Goal: Task Accomplishment & Management: Use online tool/utility

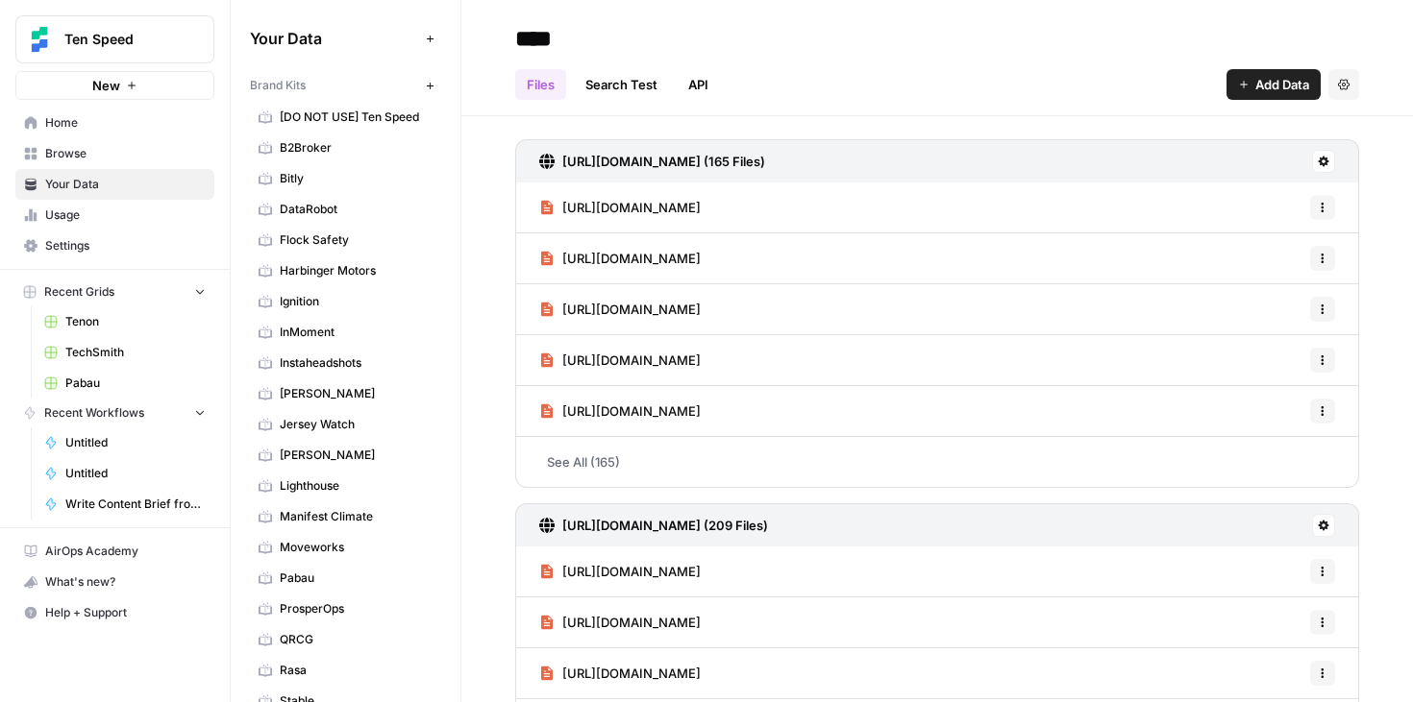
scroll to position [1008, 0]
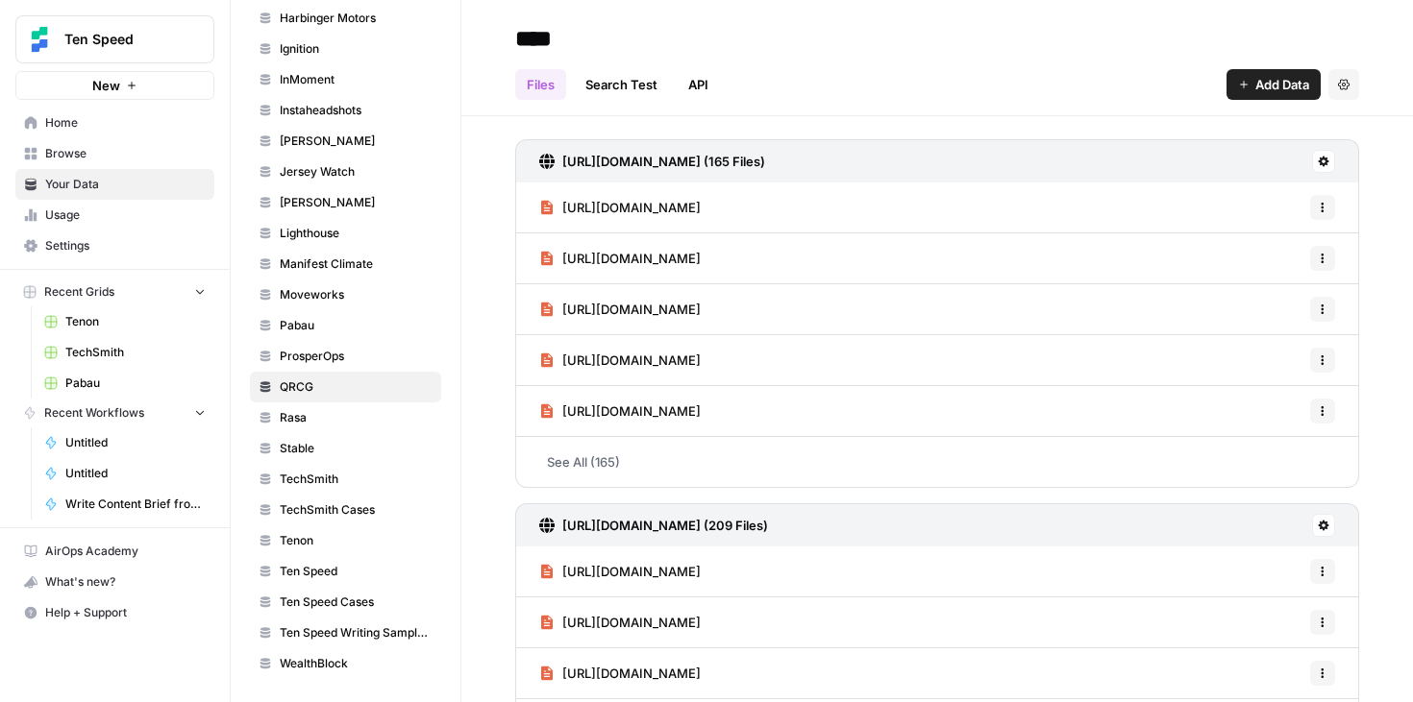
click at [135, 300] on button "Recent Grids" at bounding box center [114, 292] width 199 height 29
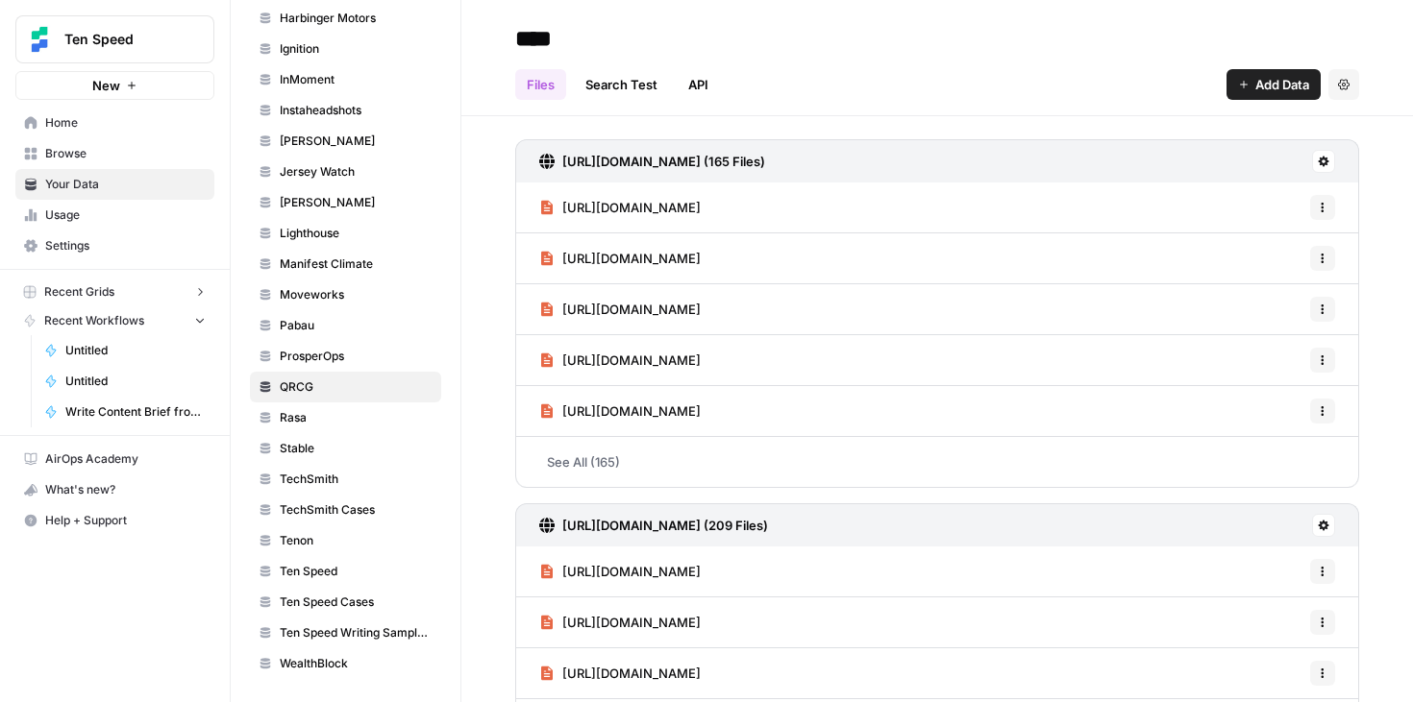
click at [135, 298] on button "Recent Grids" at bounding box center [114, 292] width 199 height 29
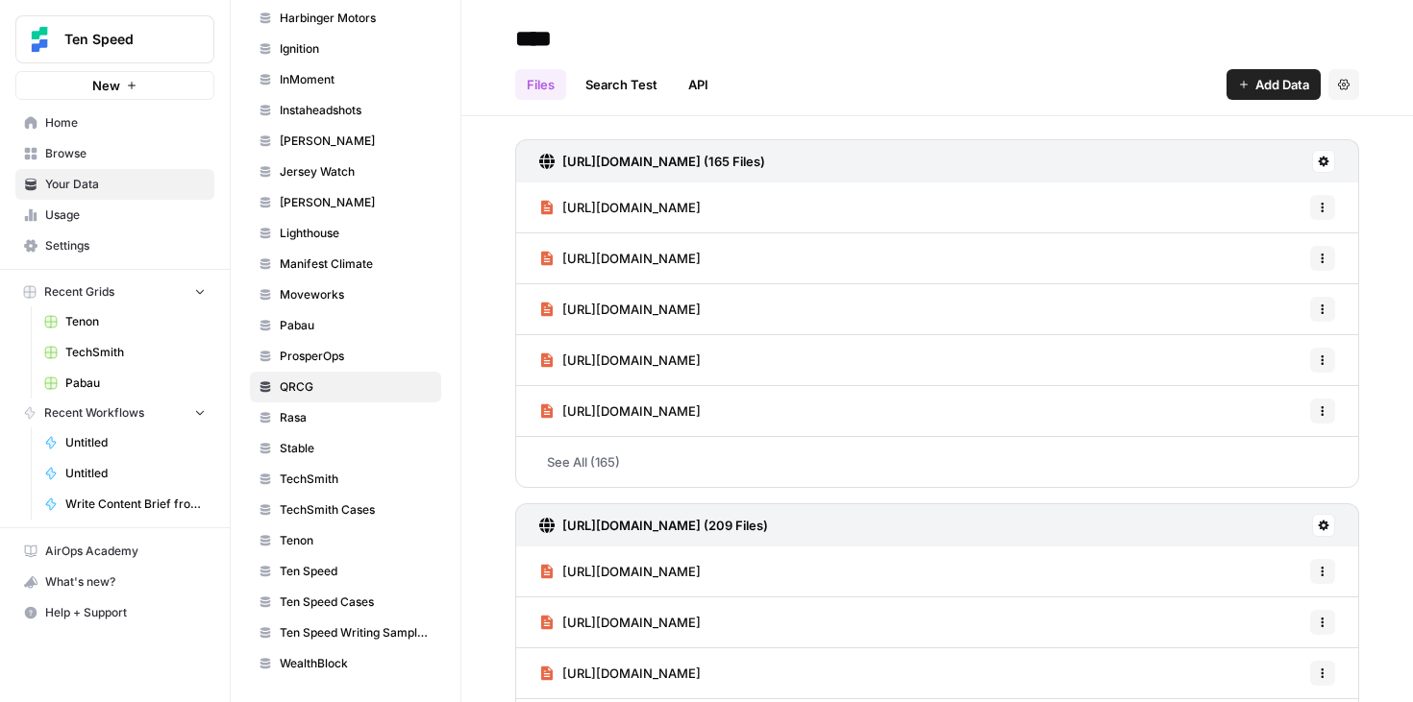
click at [89, 158] on span "Browse" at bounding box center [125, 153] width 160 height 17
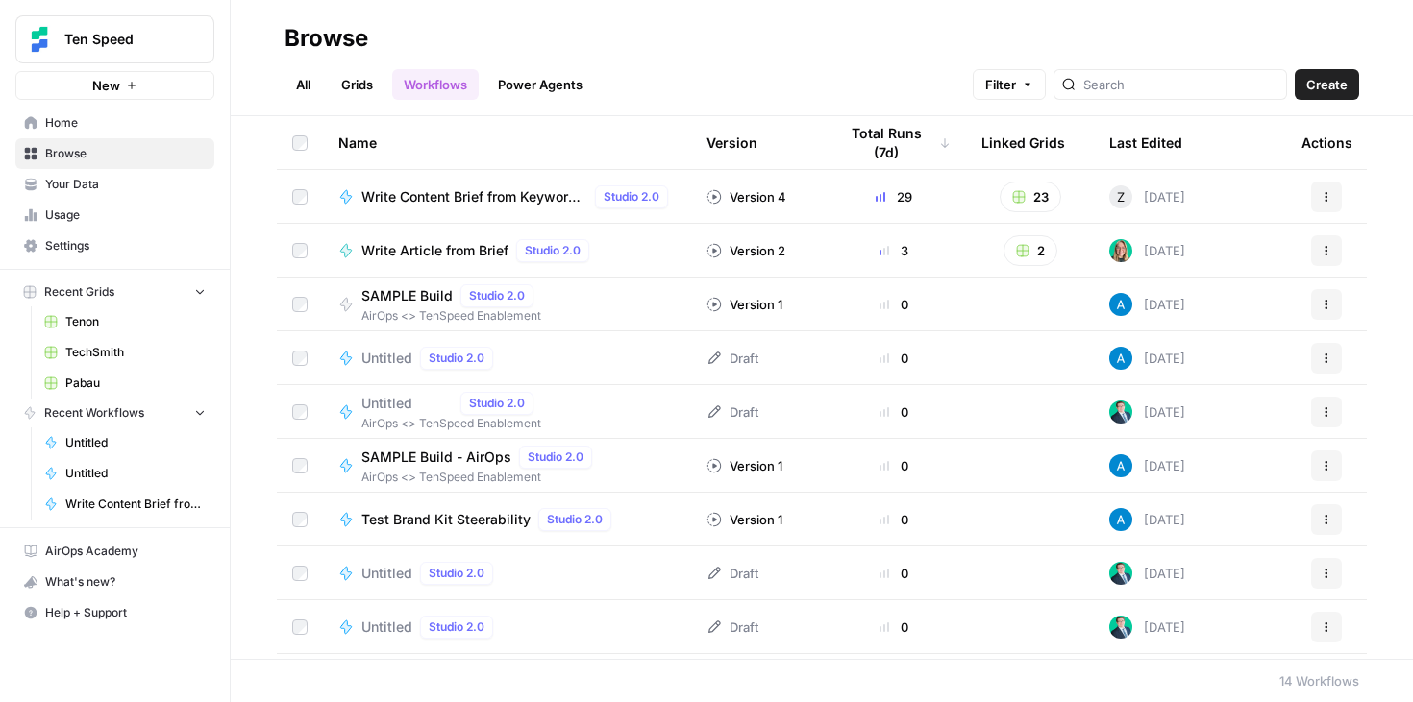
click at [355, 79] on link "Grids" at bounding box center [357, 84] width 55 height 31
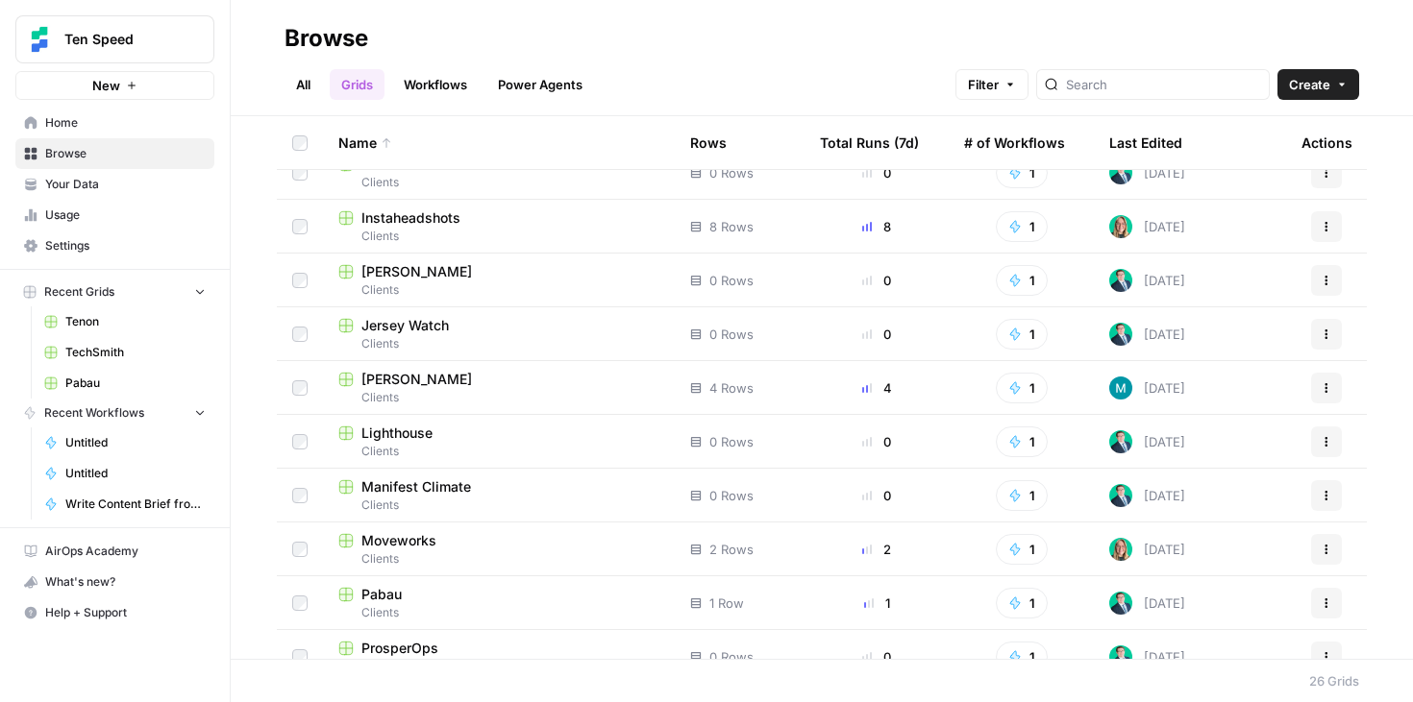
scroll to position [516, 0]
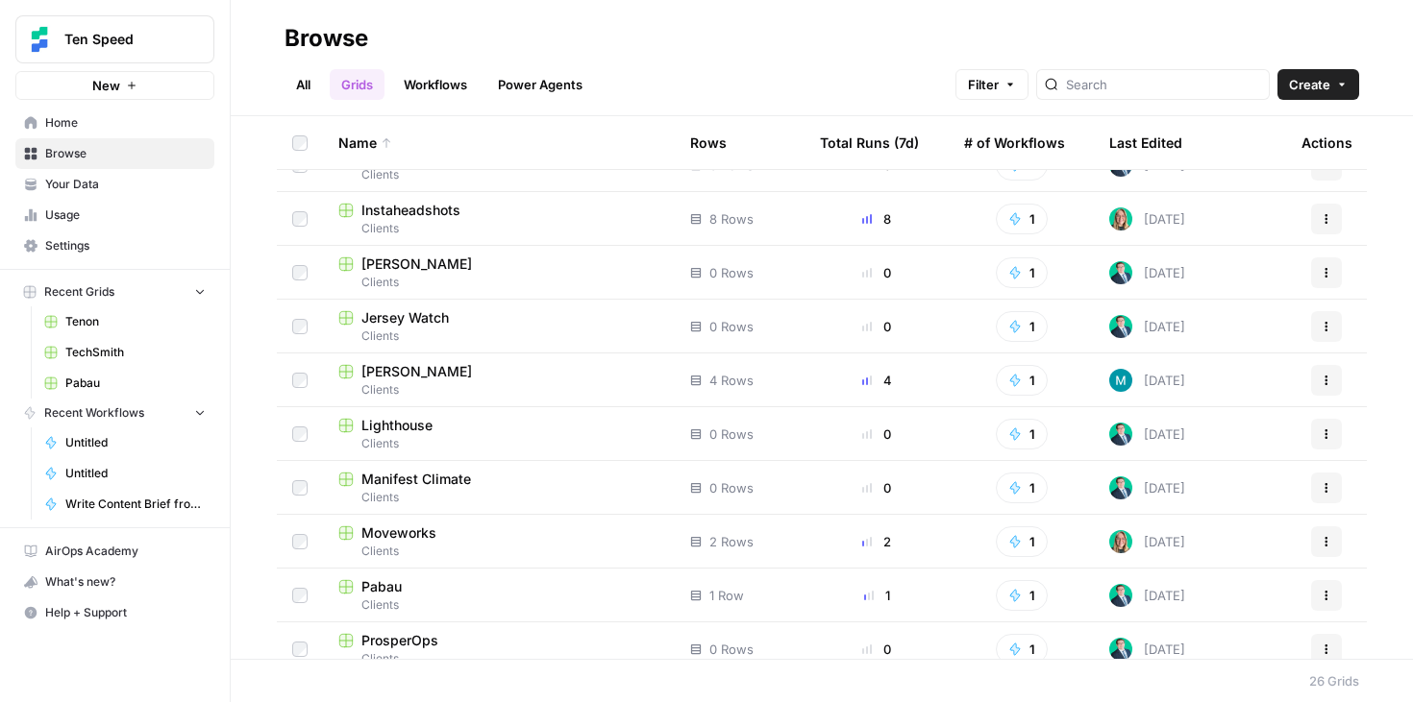
click at [492, 541] on div "Moveworks" at bounding box center [498, 533] width 321 height 19
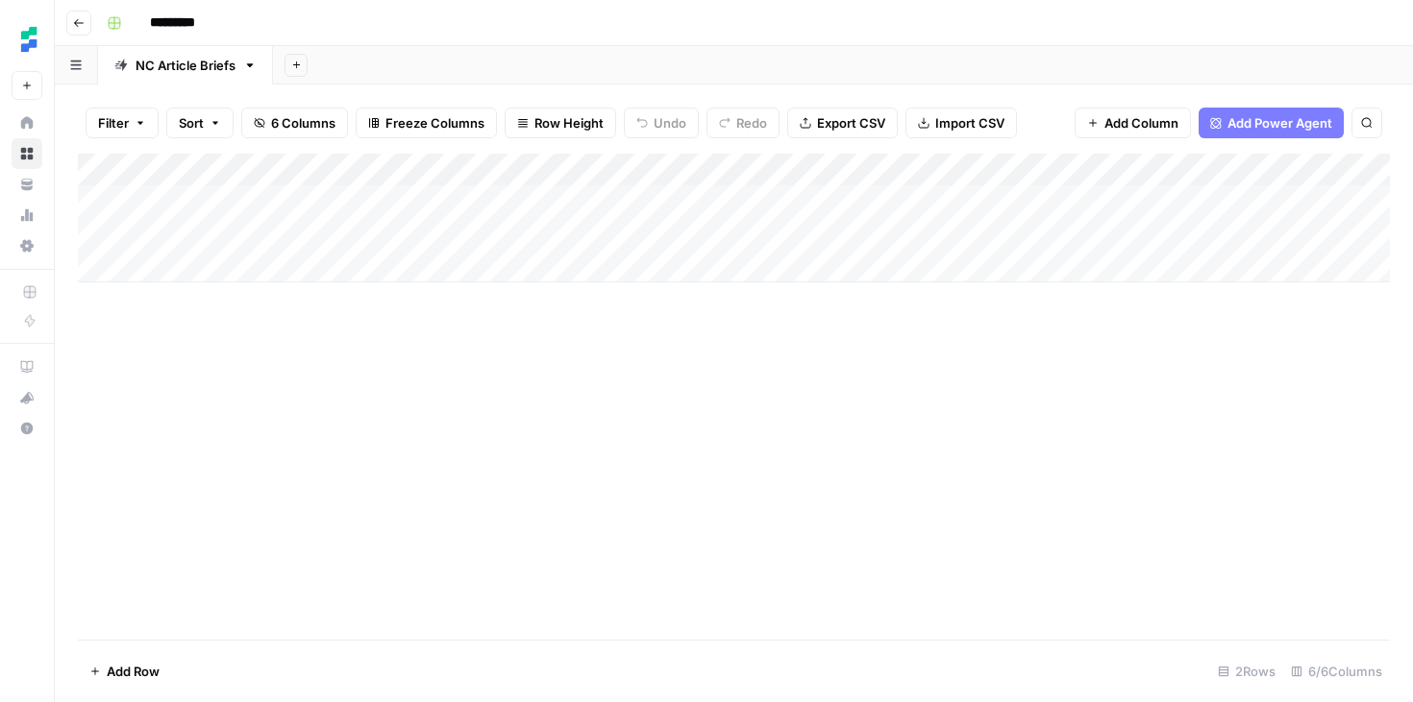
click at [969, 231] on div "Add Column" at bounding box center [734, 218] width 1312 height 129
click at [1109, 234] on div "Add Column" at bounding box center [734, 218] width 1312 height 129
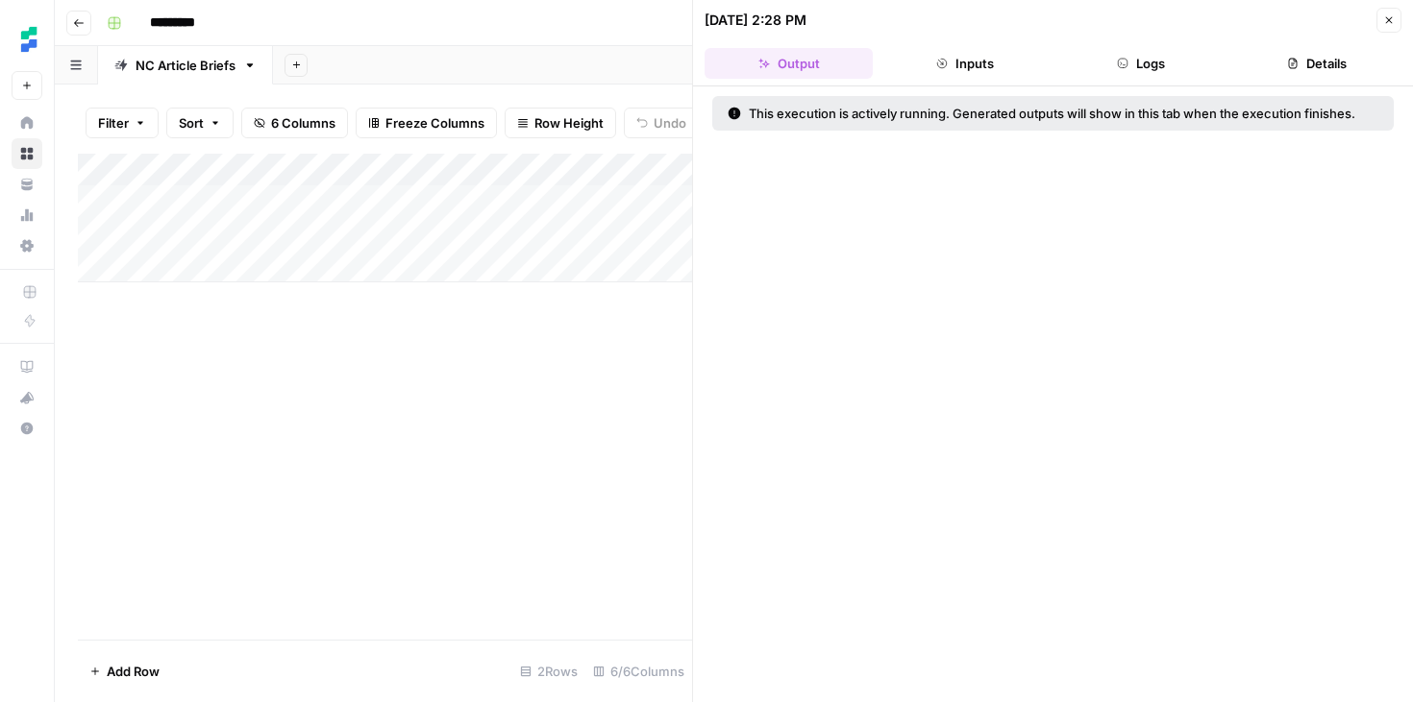
click at [965, 65] on button "Inputs" at bounding box center [964, 63] width 168 height 31
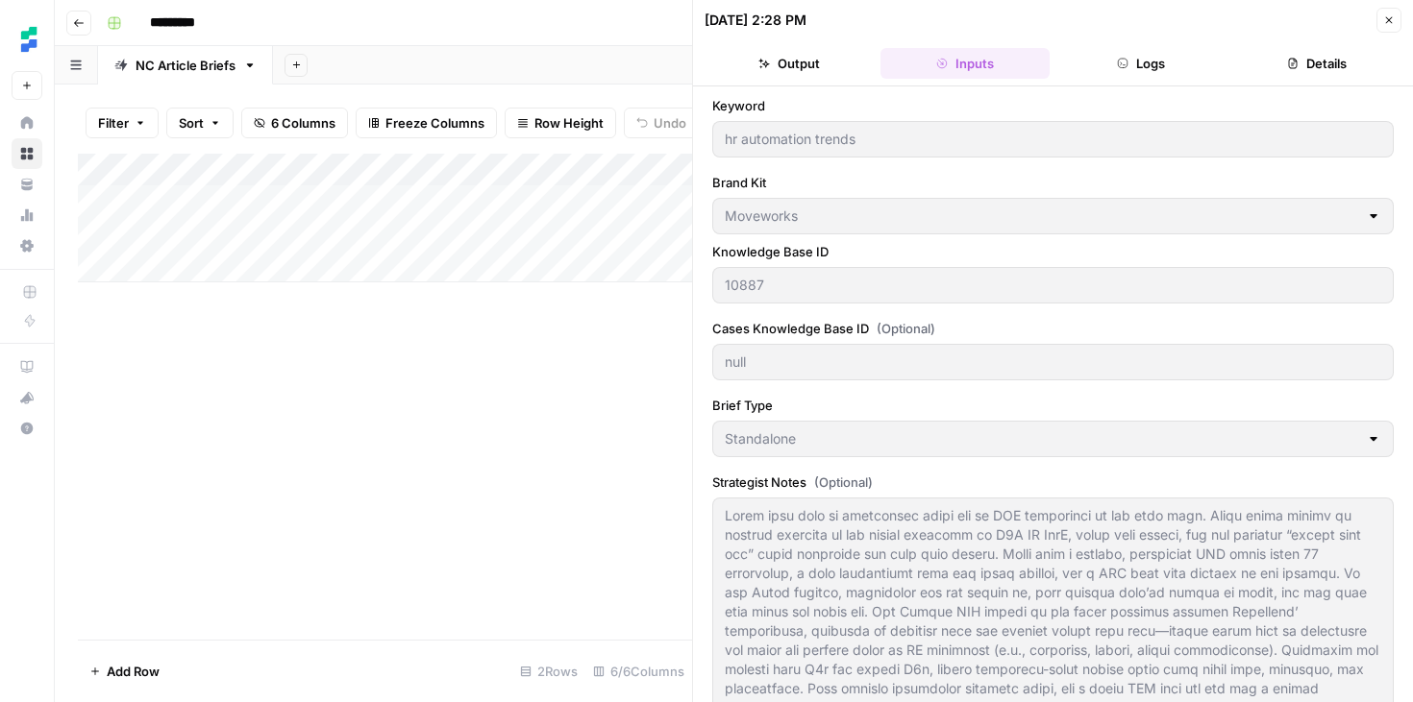
click at [1138, 51] on button "Logs" at bounding box center [1141, 63] width 168 height 31
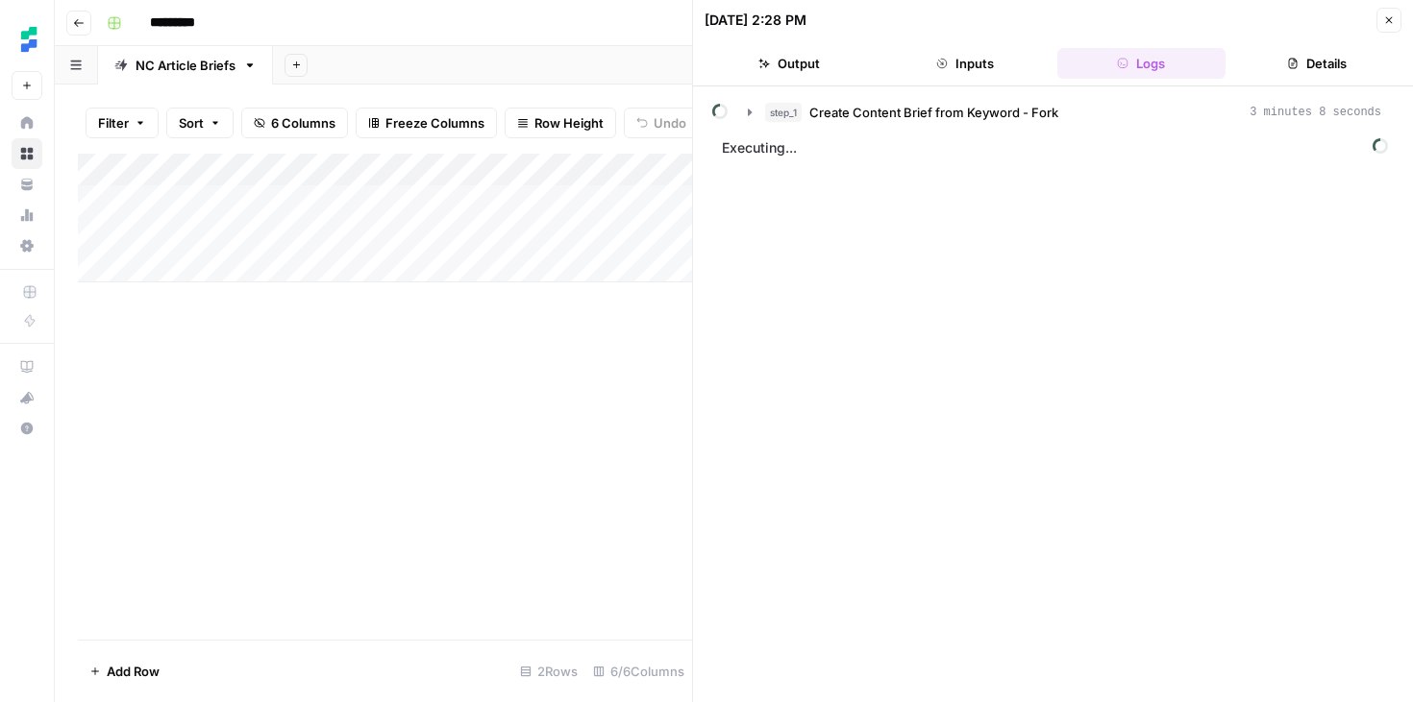
click at [1310, 71] on button "Details" at bounding box center [1317, 63] width 168 height 31
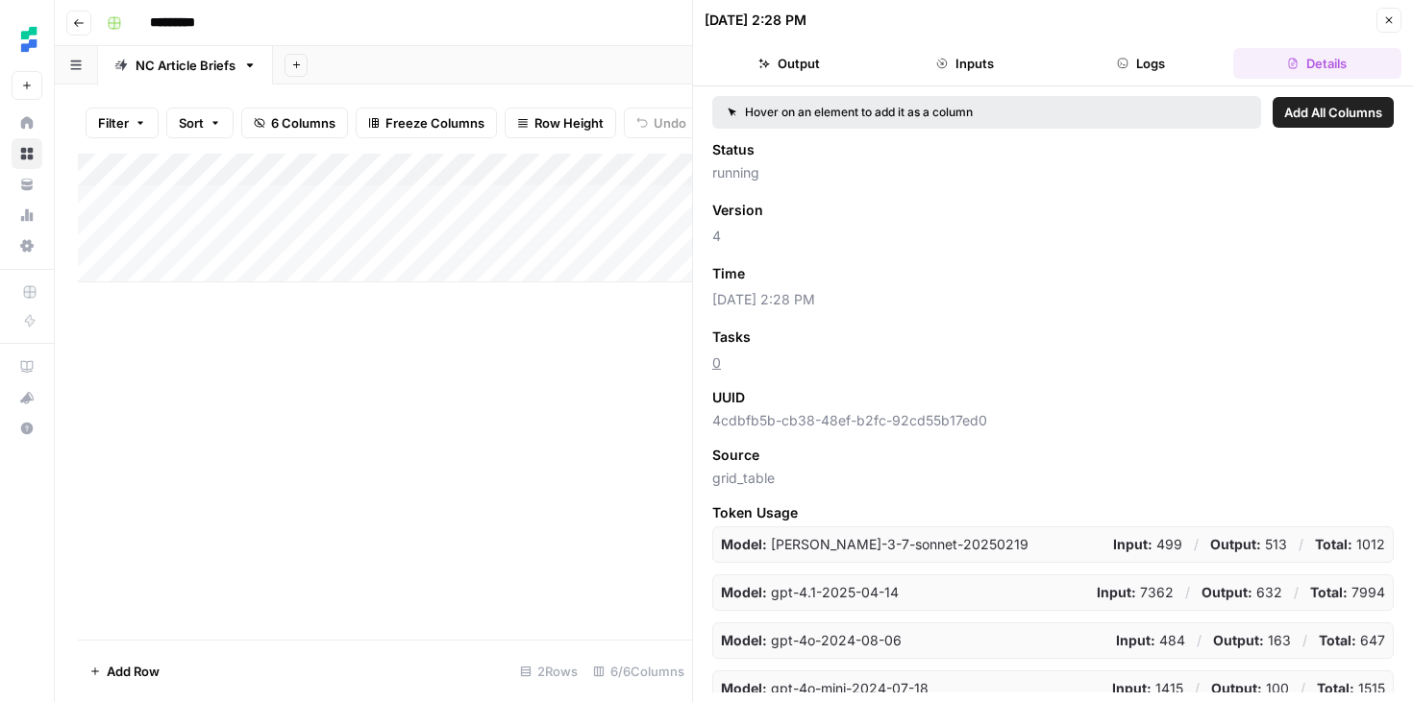
click at [1173, 60] on button "Logs" at bounding box center [1141, 63] width 168 height 31
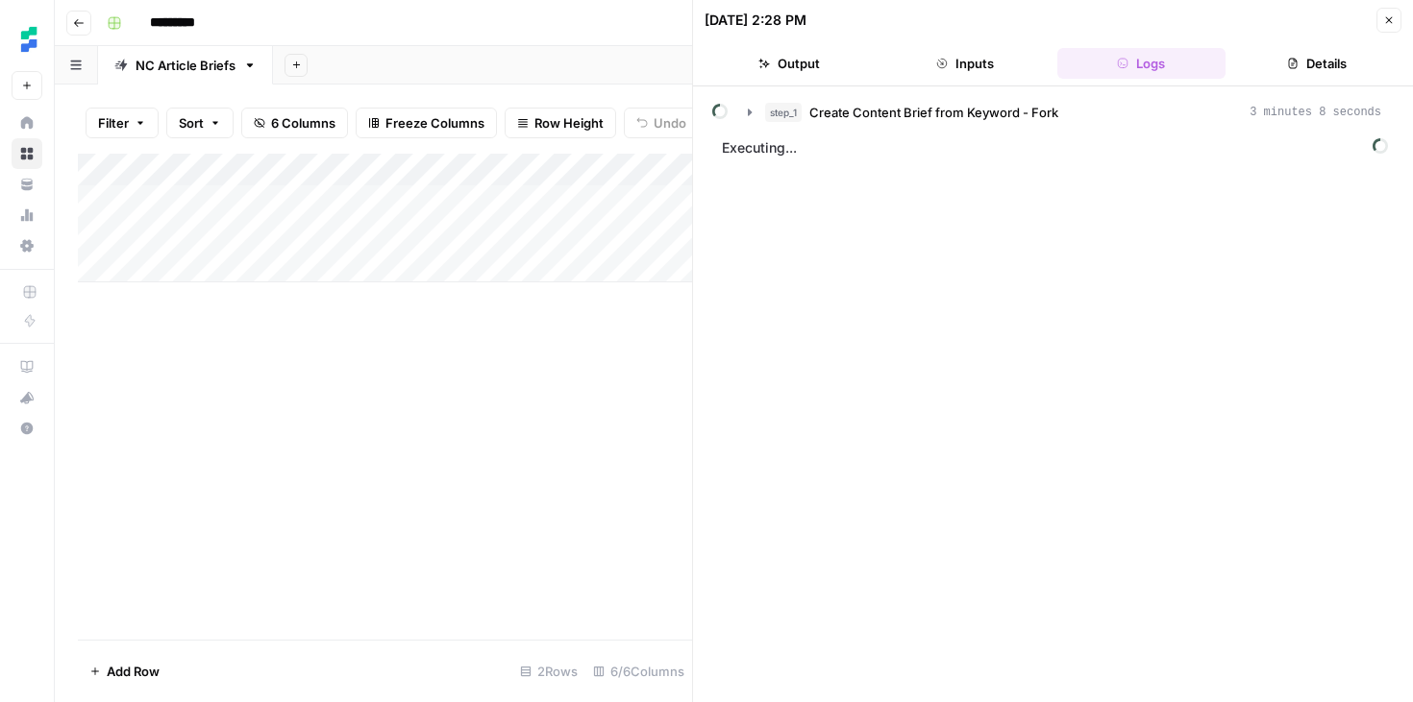
click at [322, 235] on div "Add Column" at bounding box center [385, 218] width 614 height 129
click at [989, 75] on button "Inputs" at bounding box center [964, 63] width 168 height 31
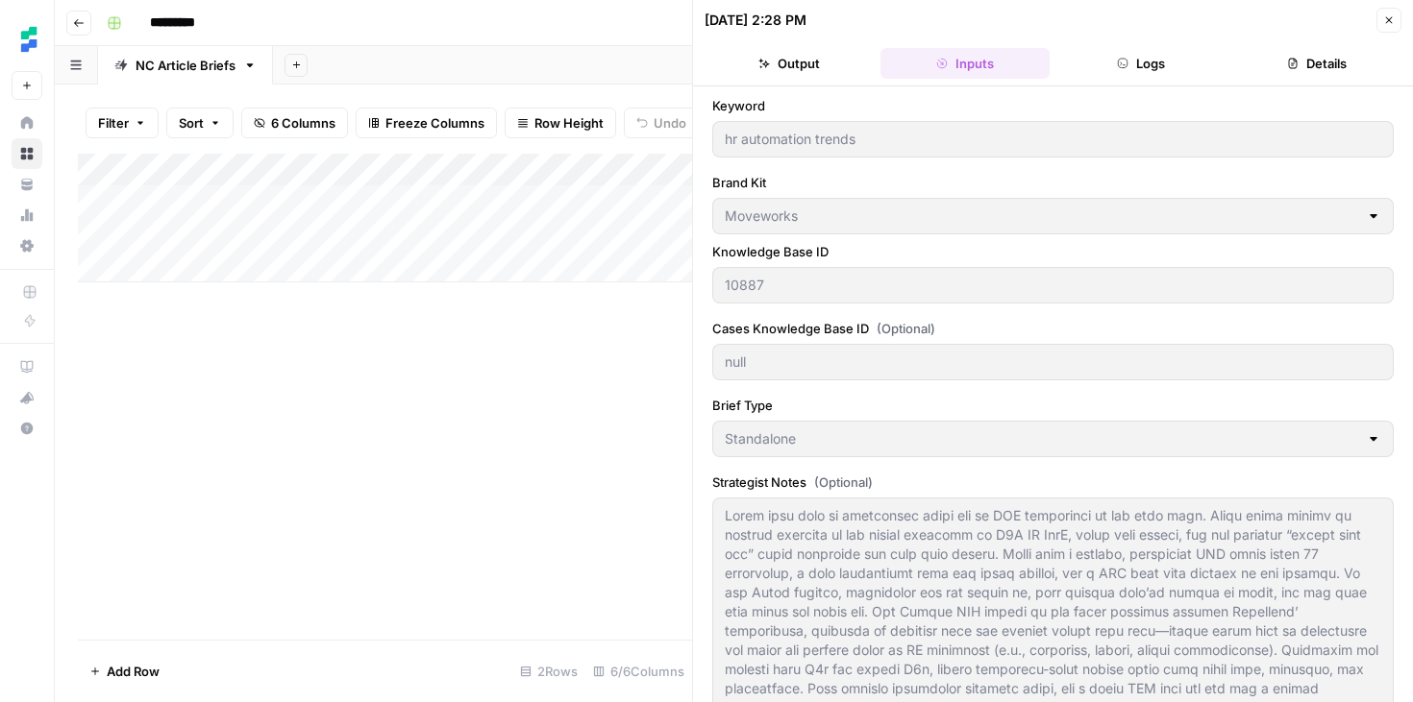
click at [1134, 75] on button "Logs" at bounding box center [1141, 63] width 168 height 31
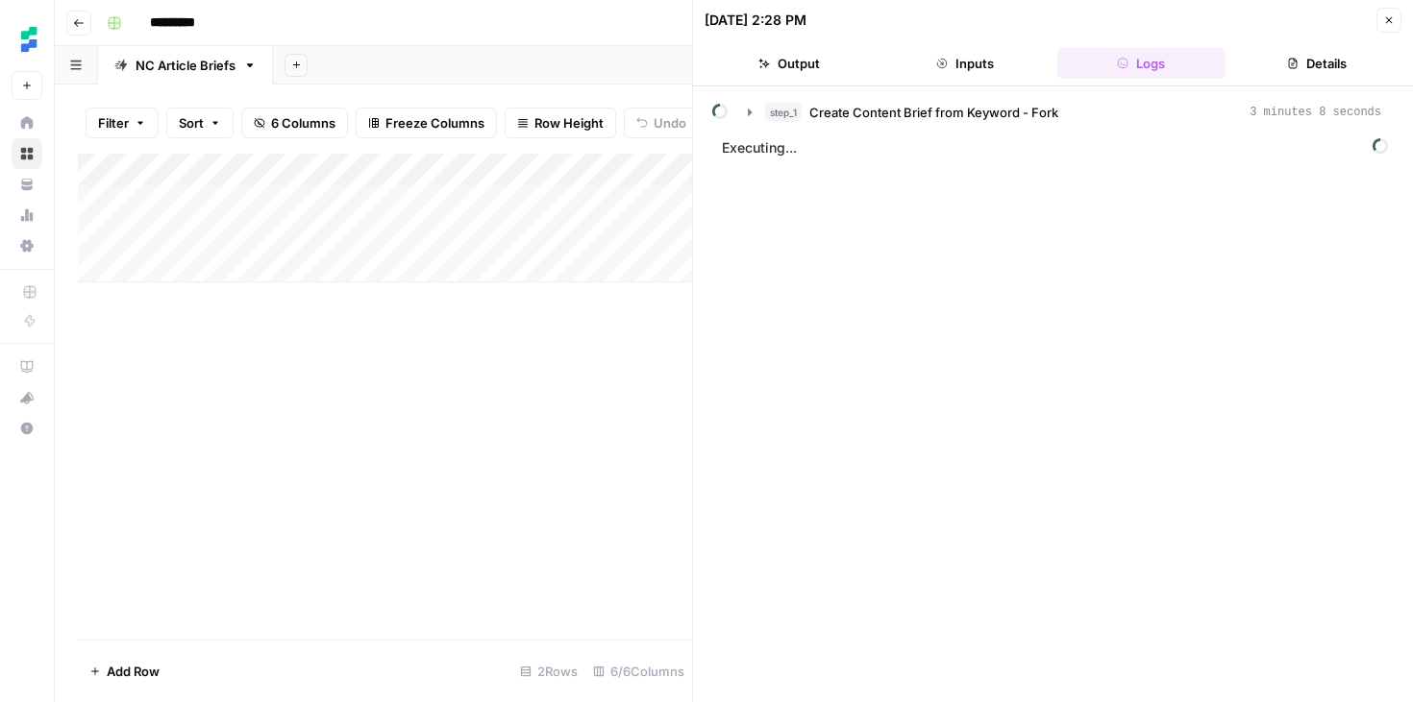
click at [998, 73] on button "Inputs" at bounding box center [964, 63] width 168 height 31
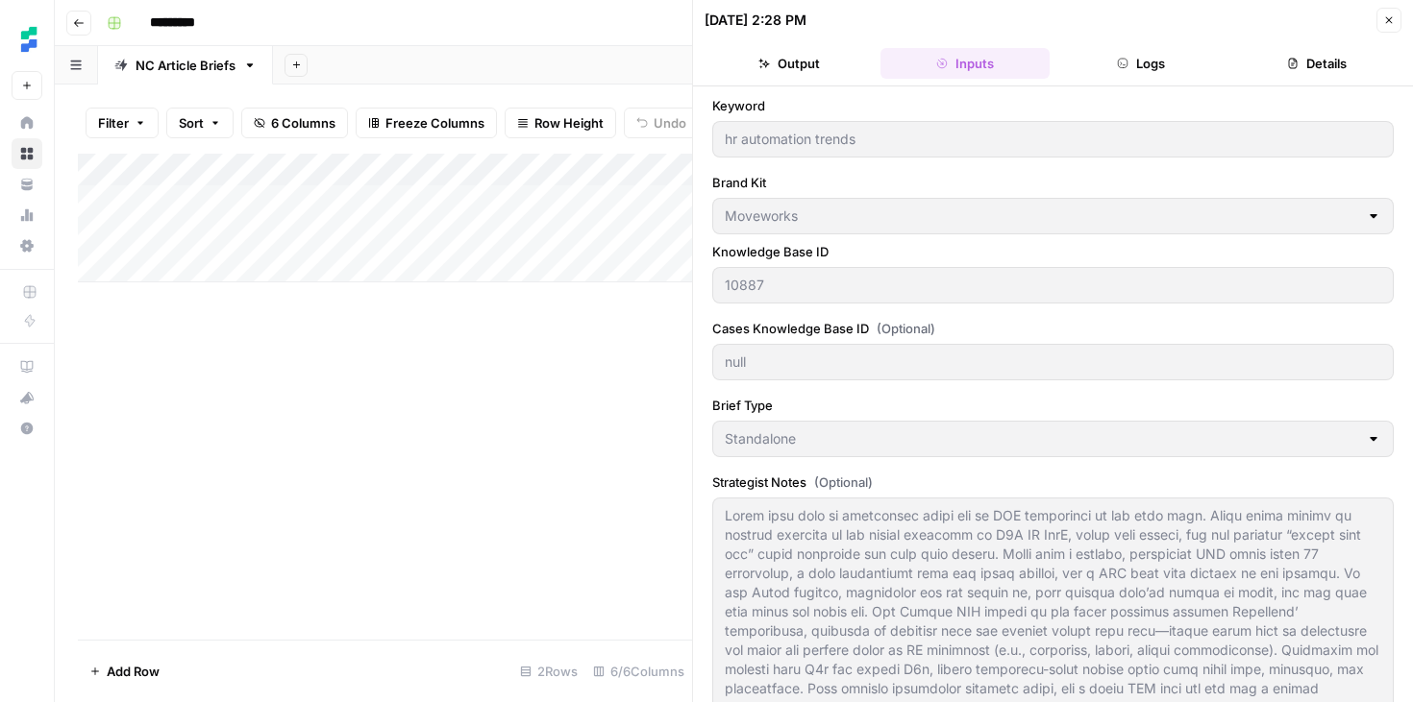
click at [831, 64] on button "Output" at bounding box center [788, 63] width 168 height 31
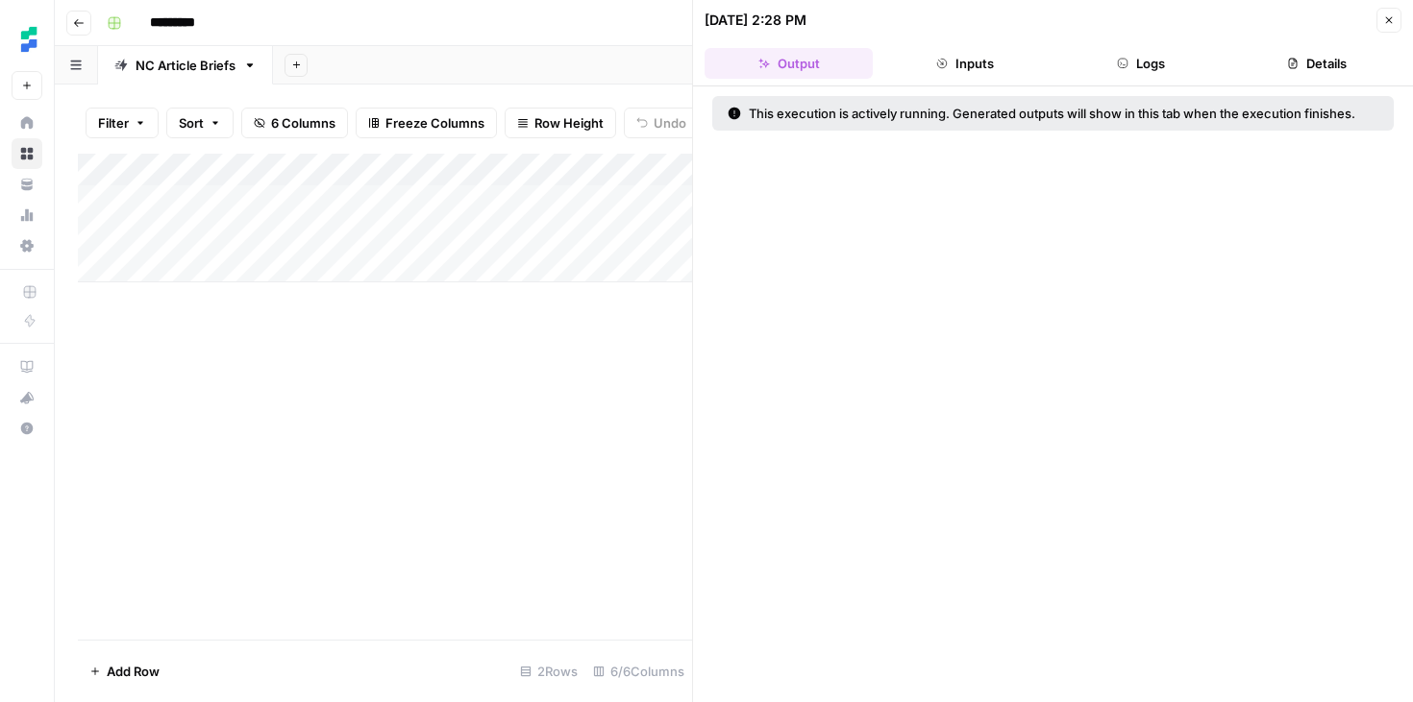
click at [546, 405] on div "Add Column" at bounding box center [385, 397] width 614 height 486
click at [1380, 23] on button "Close" at bounding box center [1388, 20] width 25 height 25
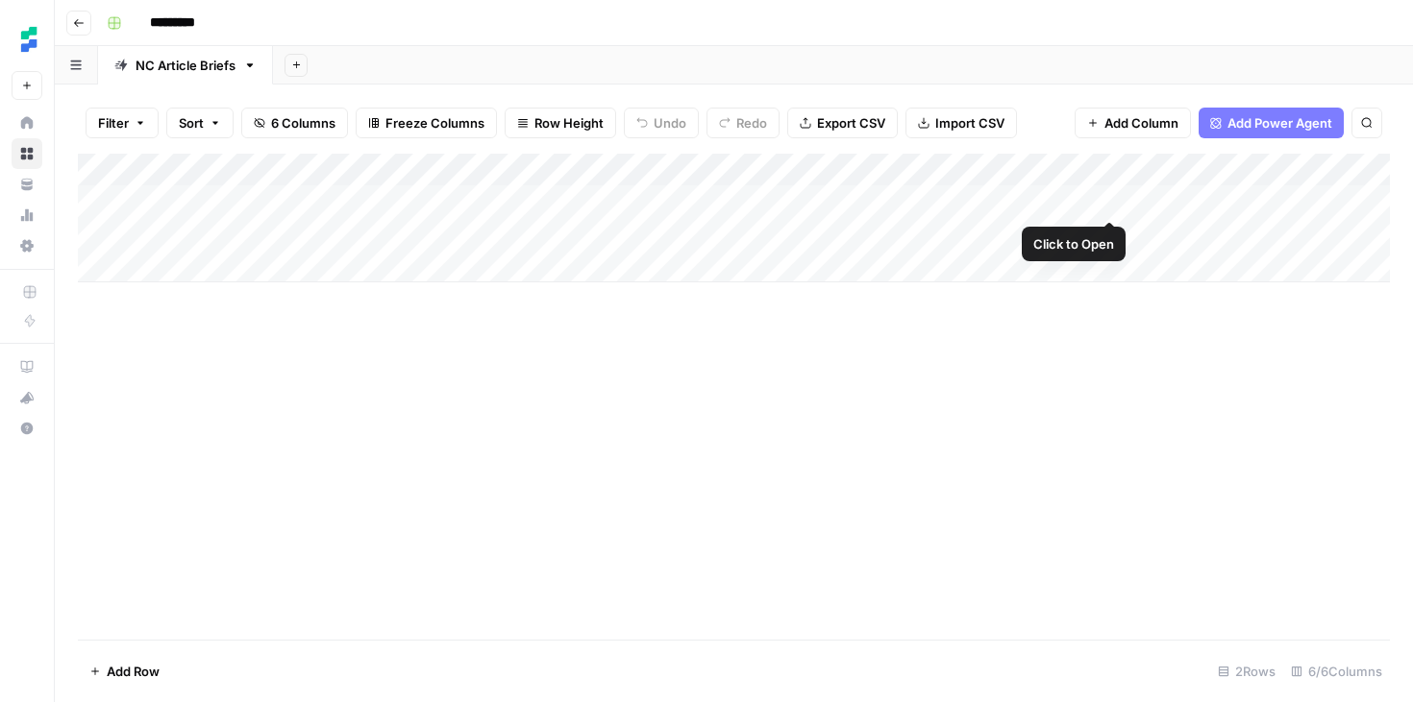
click at [1097, 196] on div "Add Column" at bounding box center [734, 218] width 1312 height 129
click at [1106, 199] on div "Add Column" at bounding box center [734, 218] width 1312 height 129
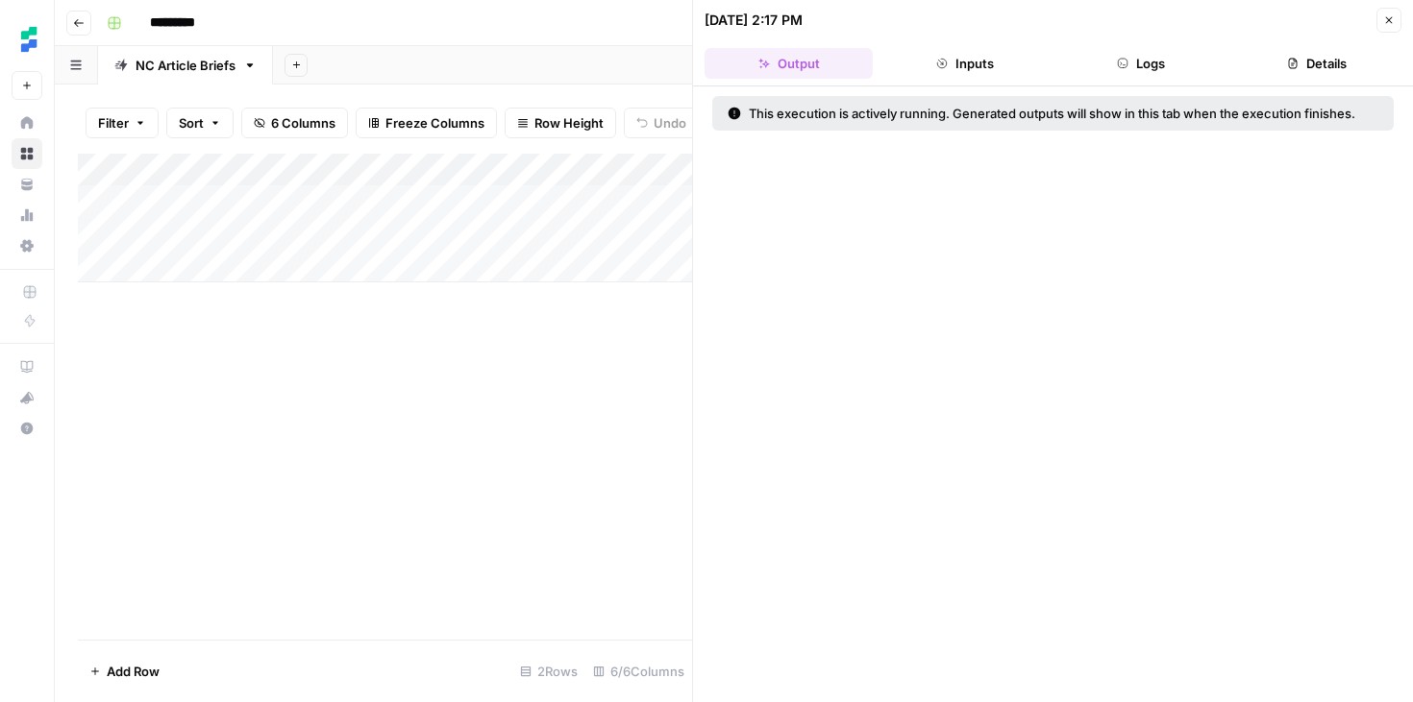
click at [1193, 54] on button "Logs" at bounding box center [1141, 63] width 168 height 31
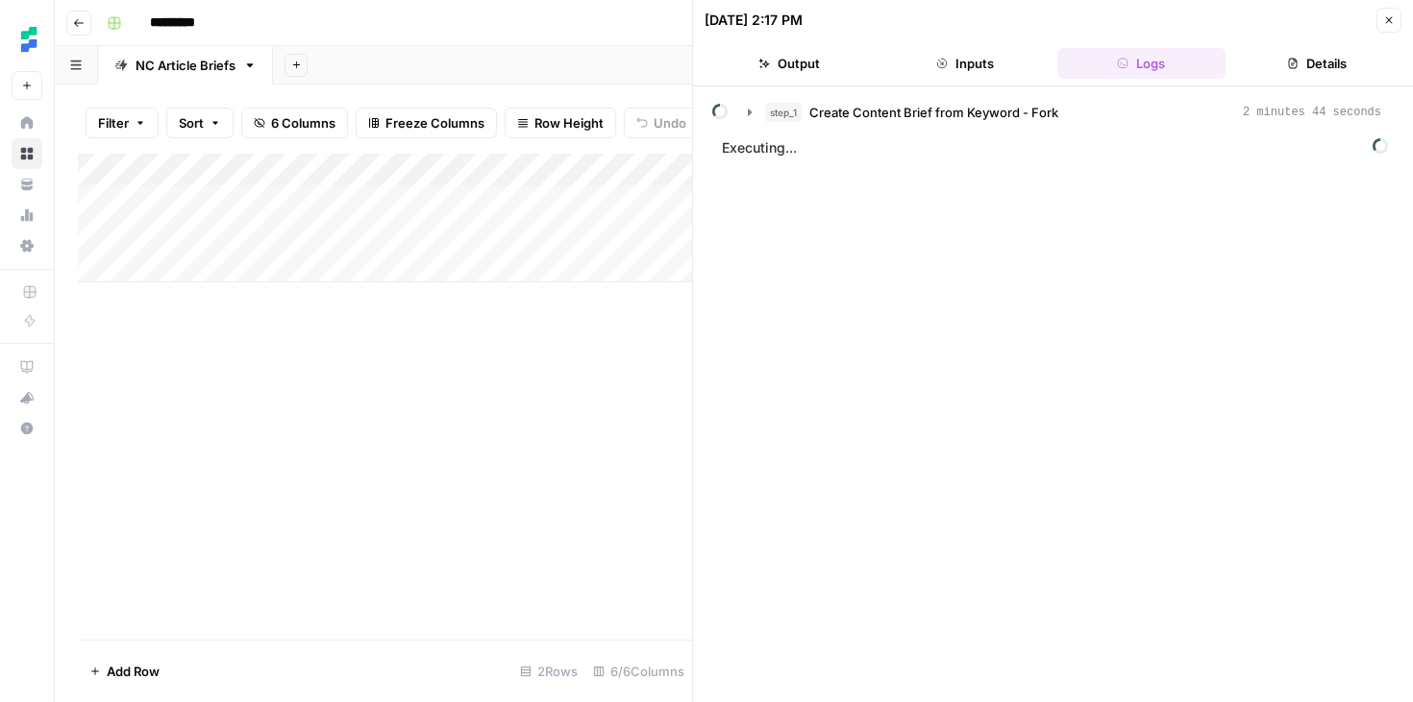
click at [1379, 22] on button "Close" at bounding box center [1388, 20] width 25 height 25
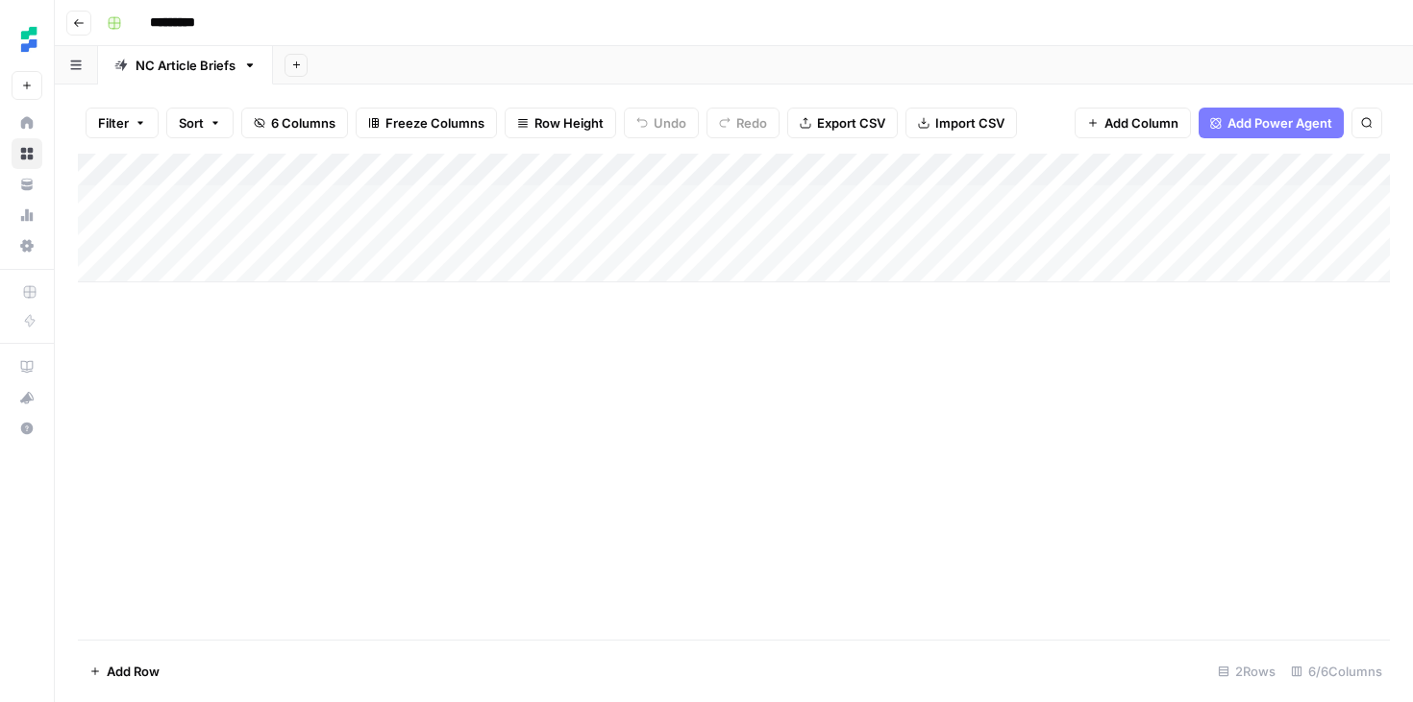
click at [1017, 235] on div "Add Column" at bounding box center [734, 218] width 1312 height 129
click at [1106, 232] on div "Add Column" at bounding box center [734, 218] width 1312 height 129
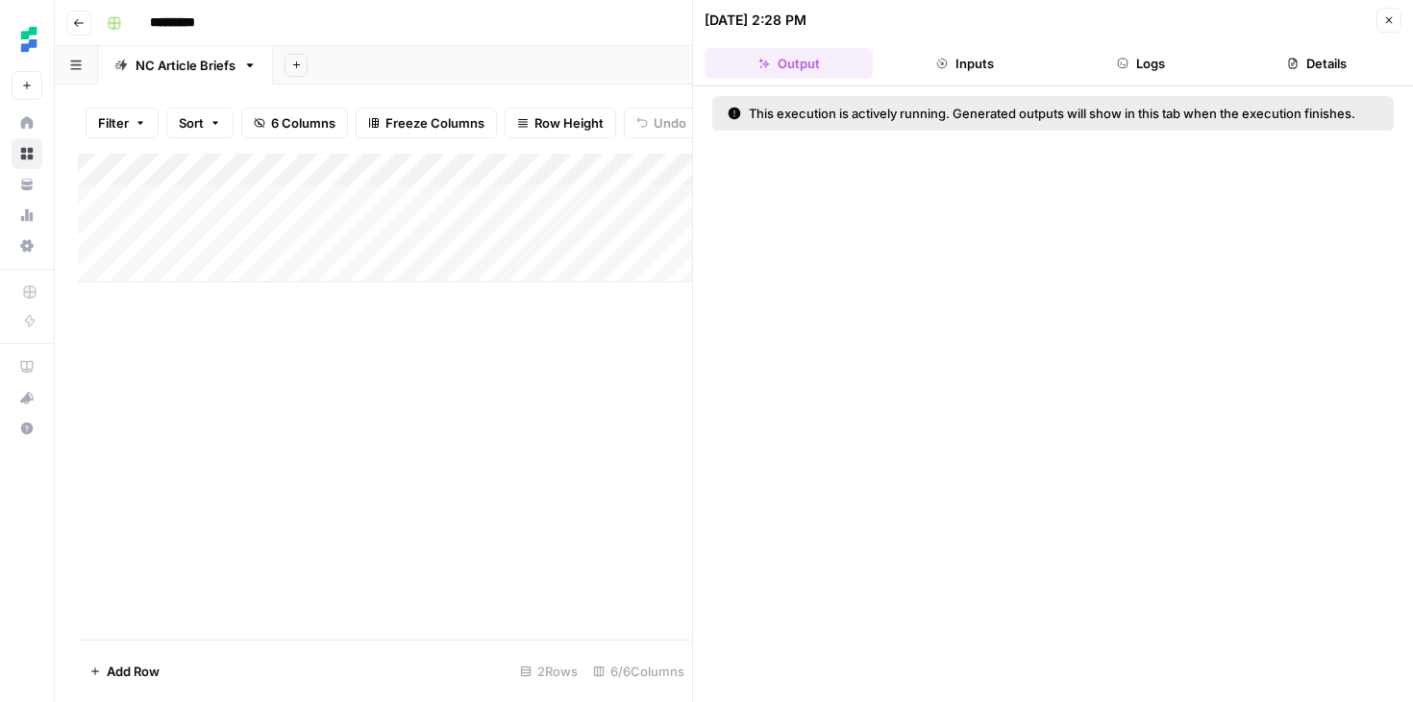
click at [1157, 61] on button "Logs" at bounding box center [1141, 63] width 168 height 31
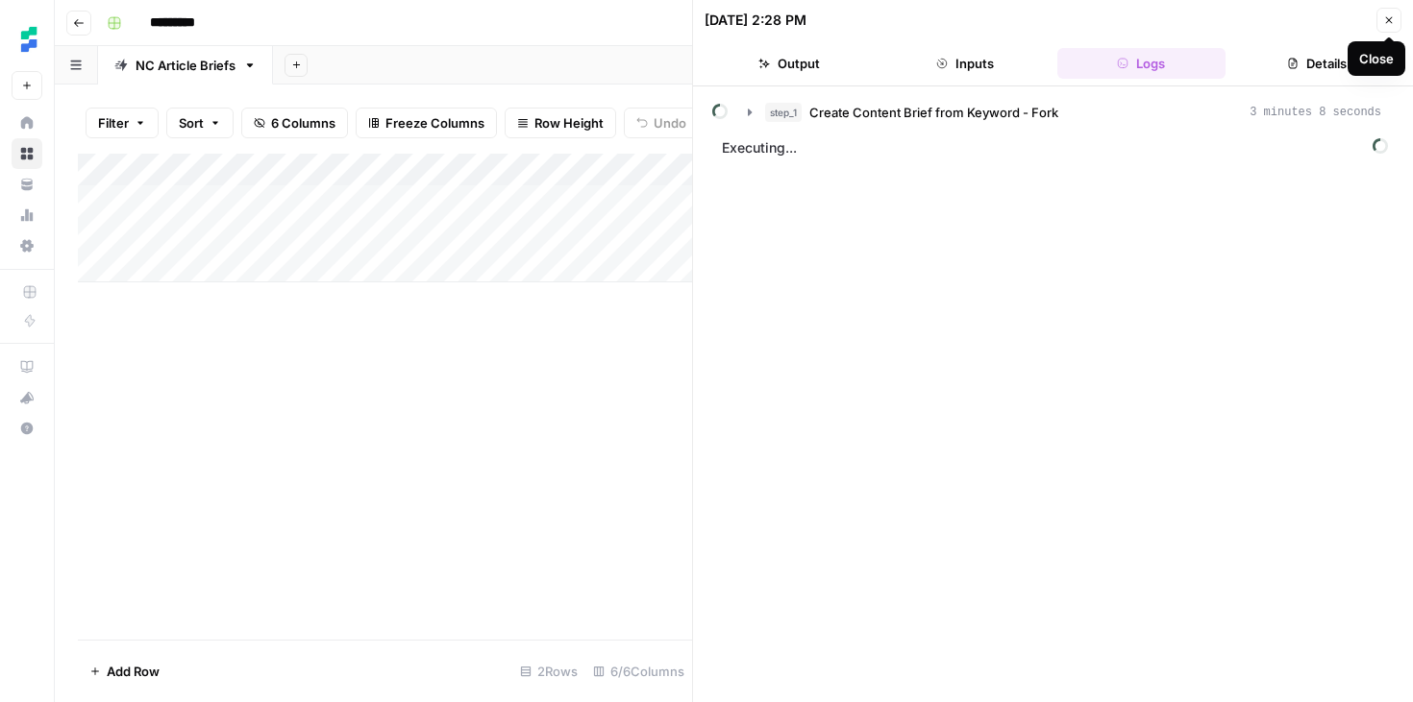
click at [1385, 12] on button "Close" at bounding box center [1388, 20] width 25 height 25
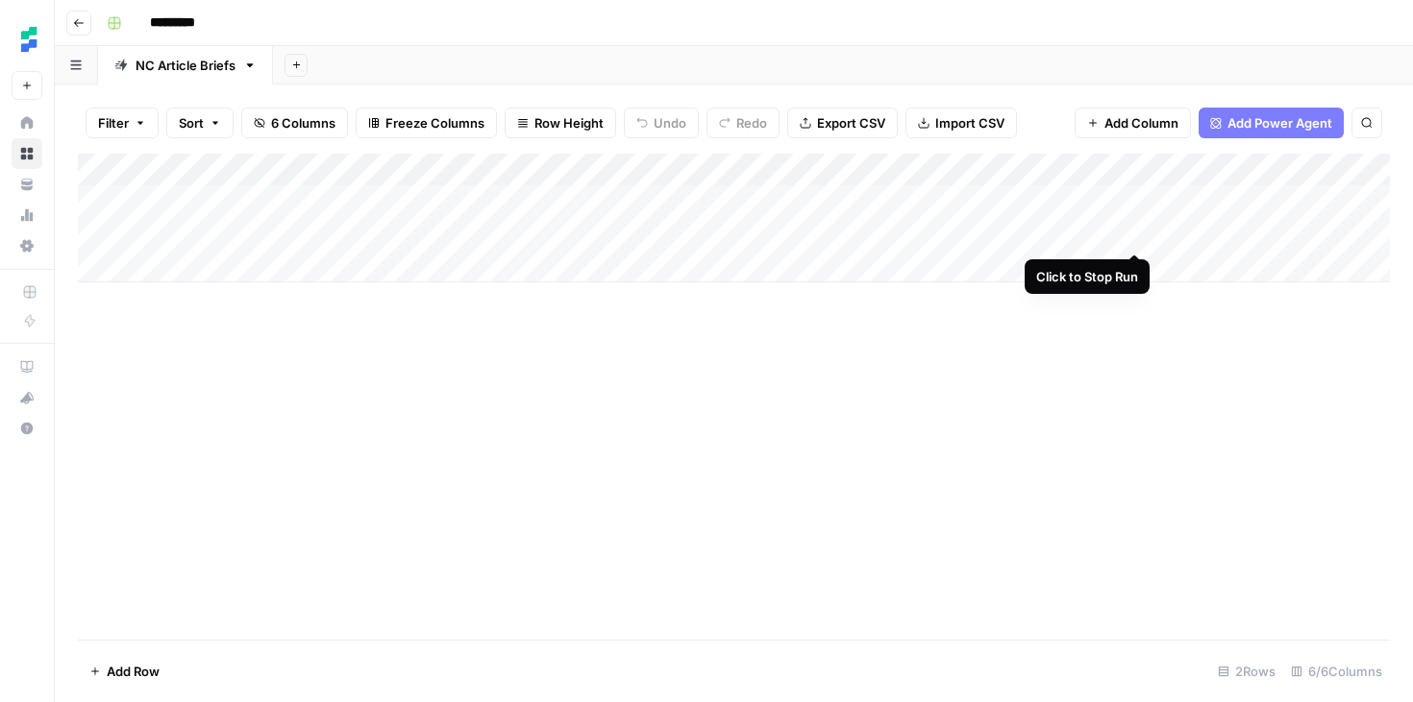
click at [1138, 233] on div "Add Column" at bounding box center [734, 218] width 1312 height 129
click at [1138, 203] on div "Add Column" at bounding box center [734, 218] width 1312 height 129
click at [1028, 326] on div "Add Column" at bounding box center [734, 397] width 1312 height 486
click at [1110, 196] on div "Add Column" at bounding box center [734, 218] width 1312 height 129
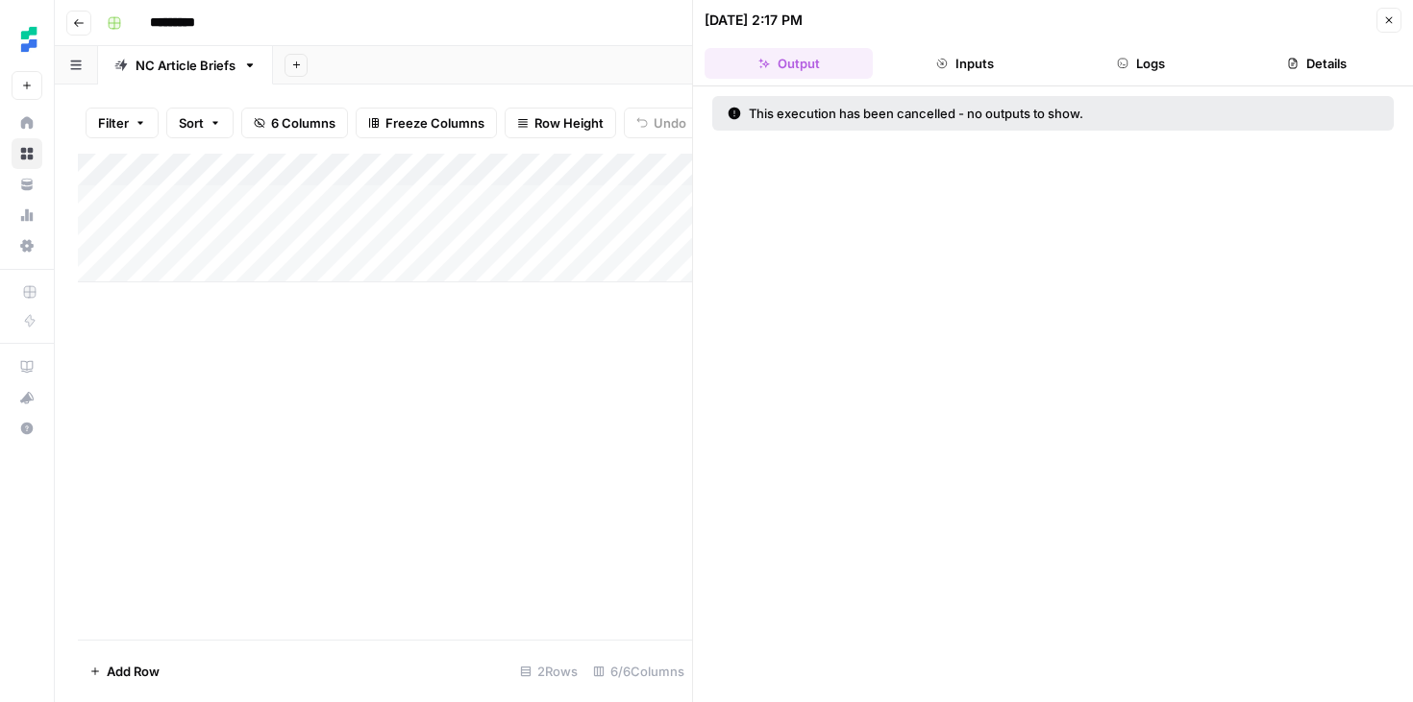
click at [983, 65] on button "Inputs" at bounding box center [964, 63] width 168 height 31
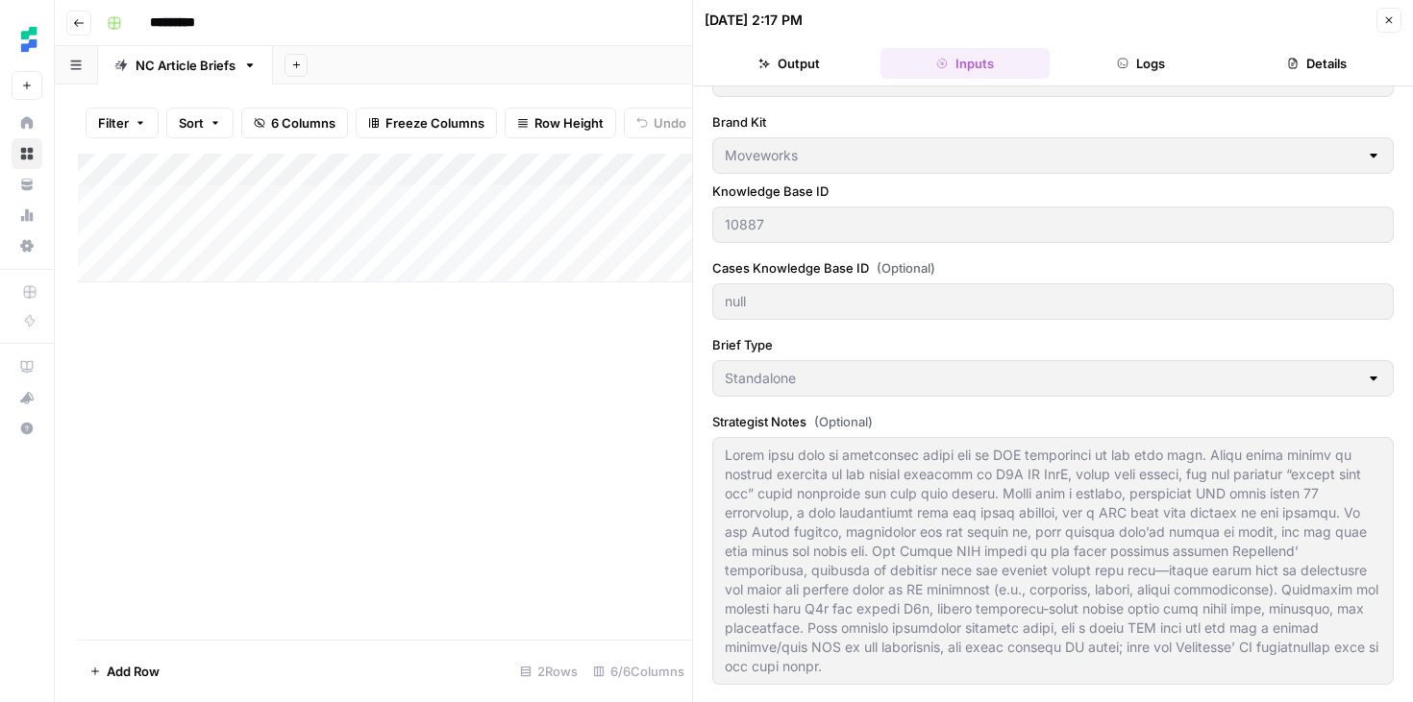
scroll to position [59, 0]
click at [1154, 42] on header "08/12/25 at 2:17 PM Close Output Inputs Logs Details" at bounding box center [1053, 43] width 720 height 86
click at [1154, 61] on button "Logs" at bounding box center [1141, 63] width 168 height 31
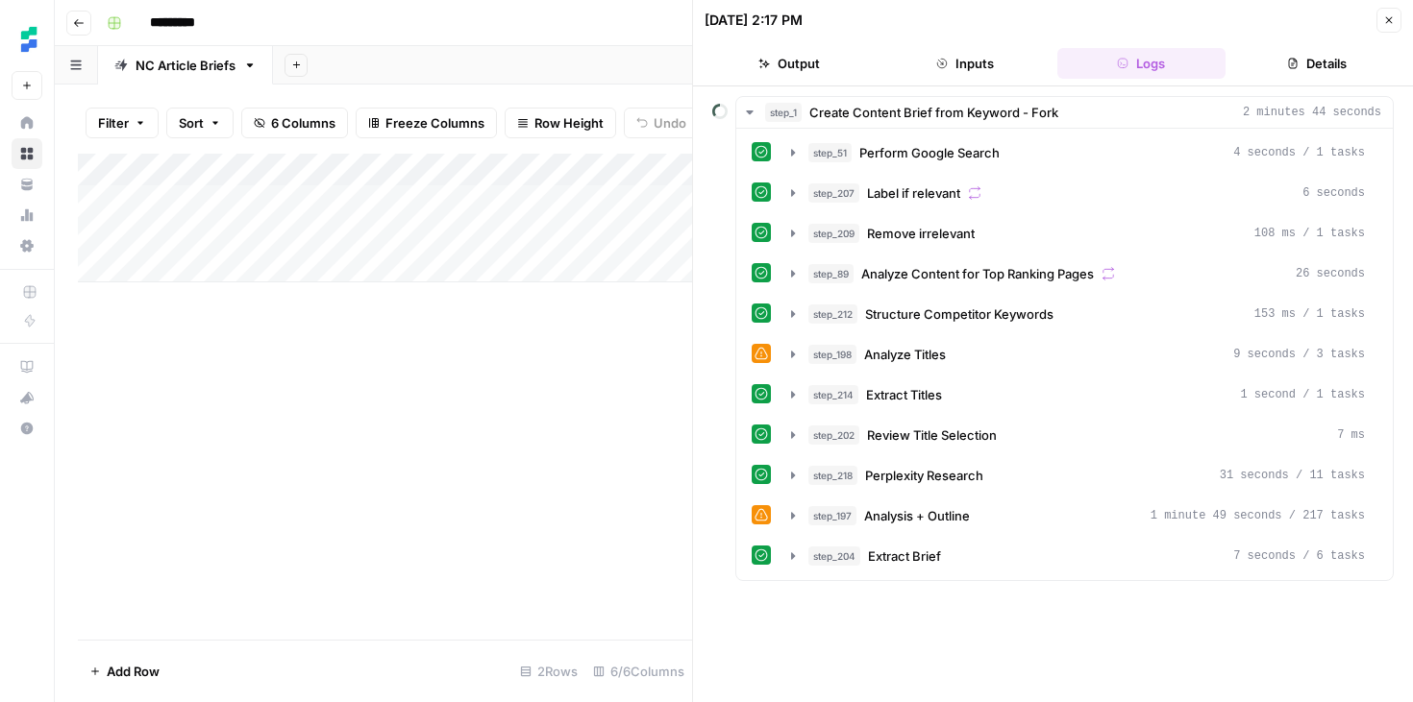
click at [1300, 68] on button "Details" at bounding box center [1317, 63] width 168 height 31
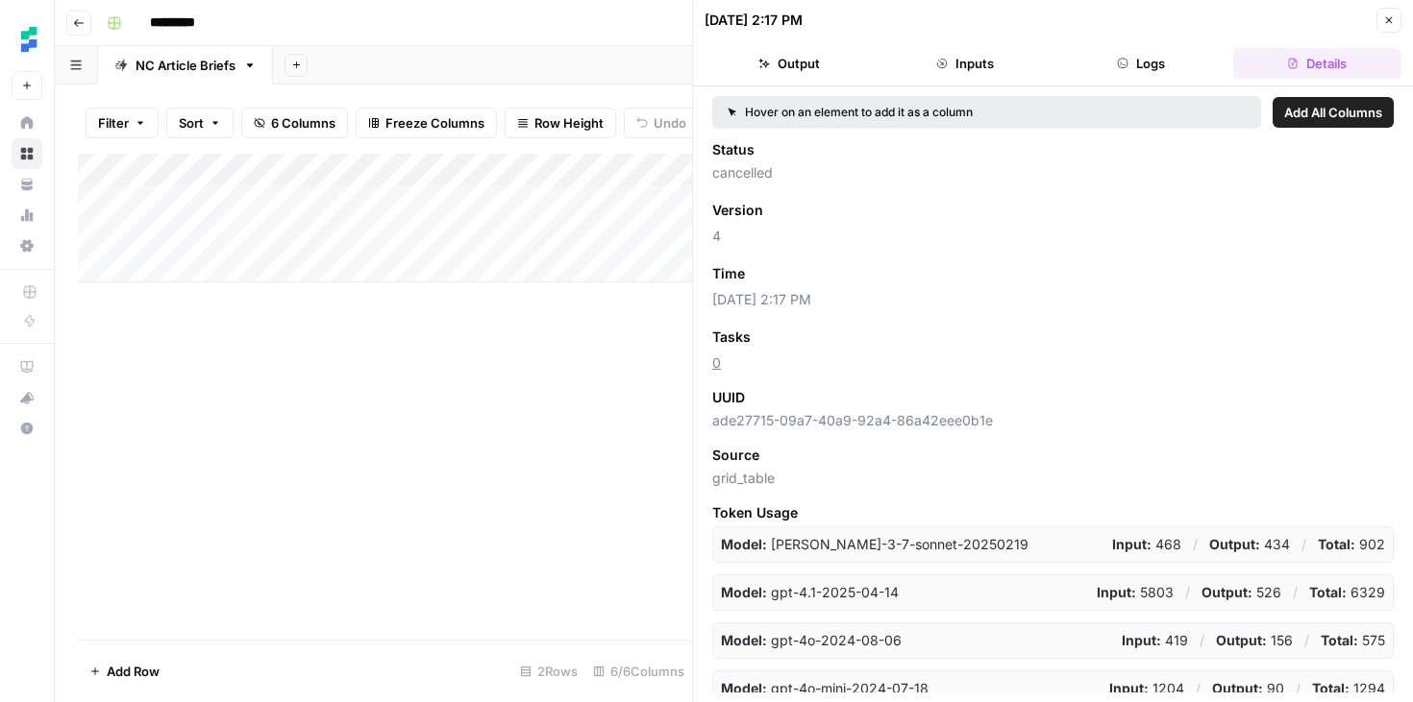
scroll to position [2, 0]
click at [1386, 20] on icon "button" at bounding box center [1389, 20] width 12 height 12
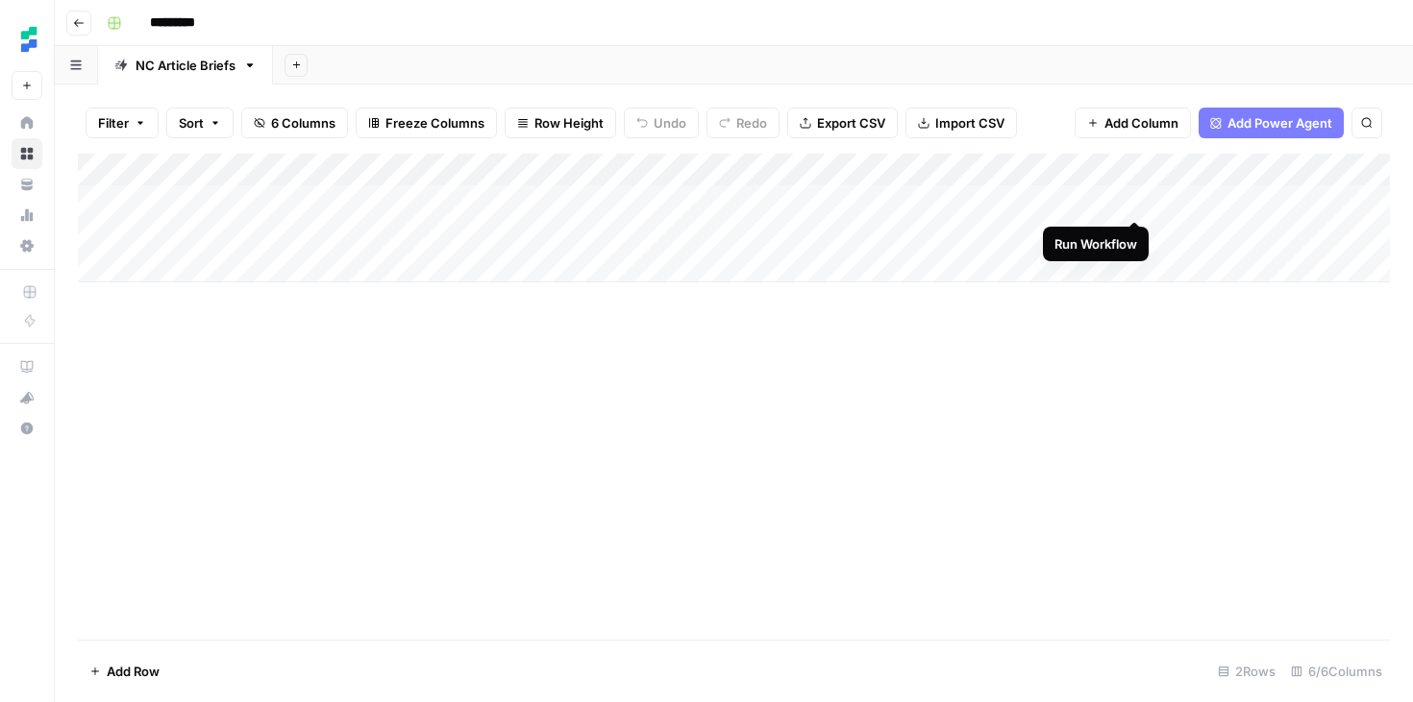
click at [1133, 204] on div "Add Column" at bounding box center [734, 218] width 1312 height 129
click at [1130, 235] on div "Add Column" at bounding box center [734, 218] width 1312 height 129
click at [1110, 202] on div "Add Column" at bounding box center [734, 218] width 1312 height 129
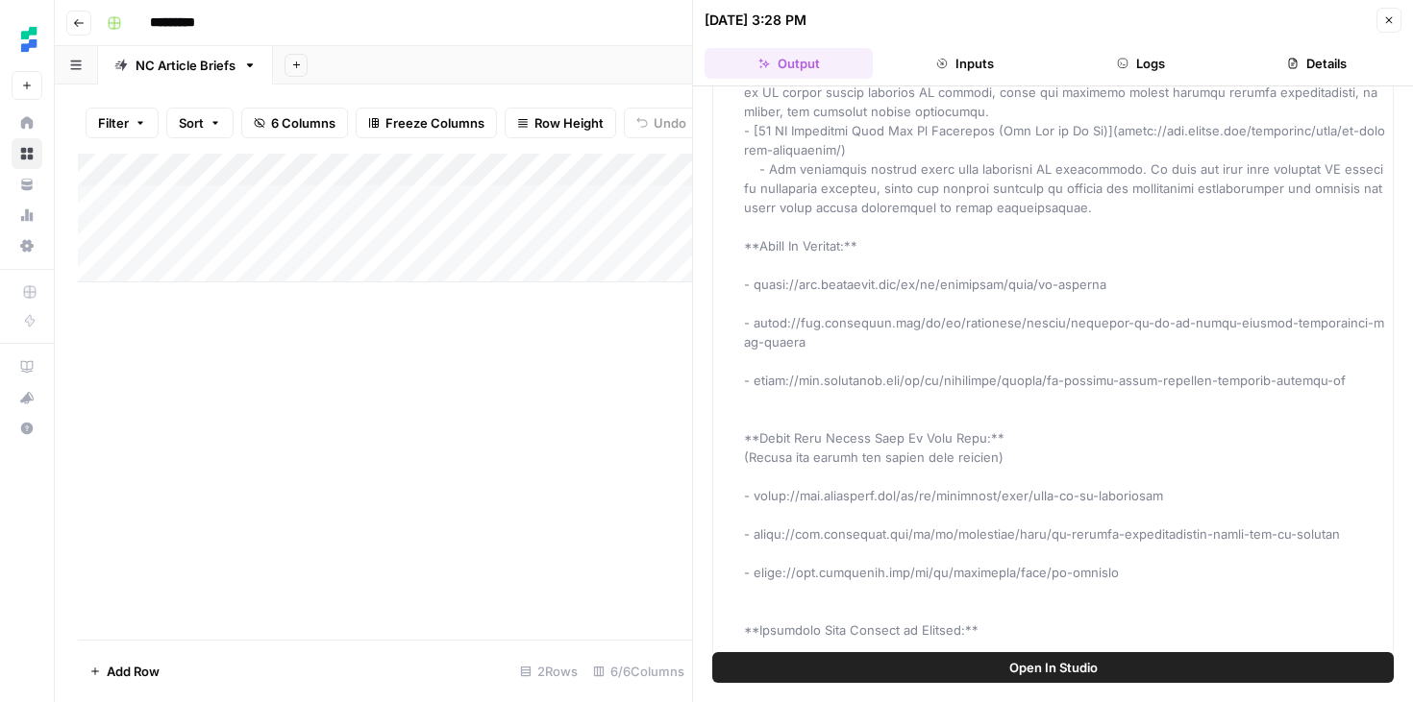
scroll to position [1475, 0]
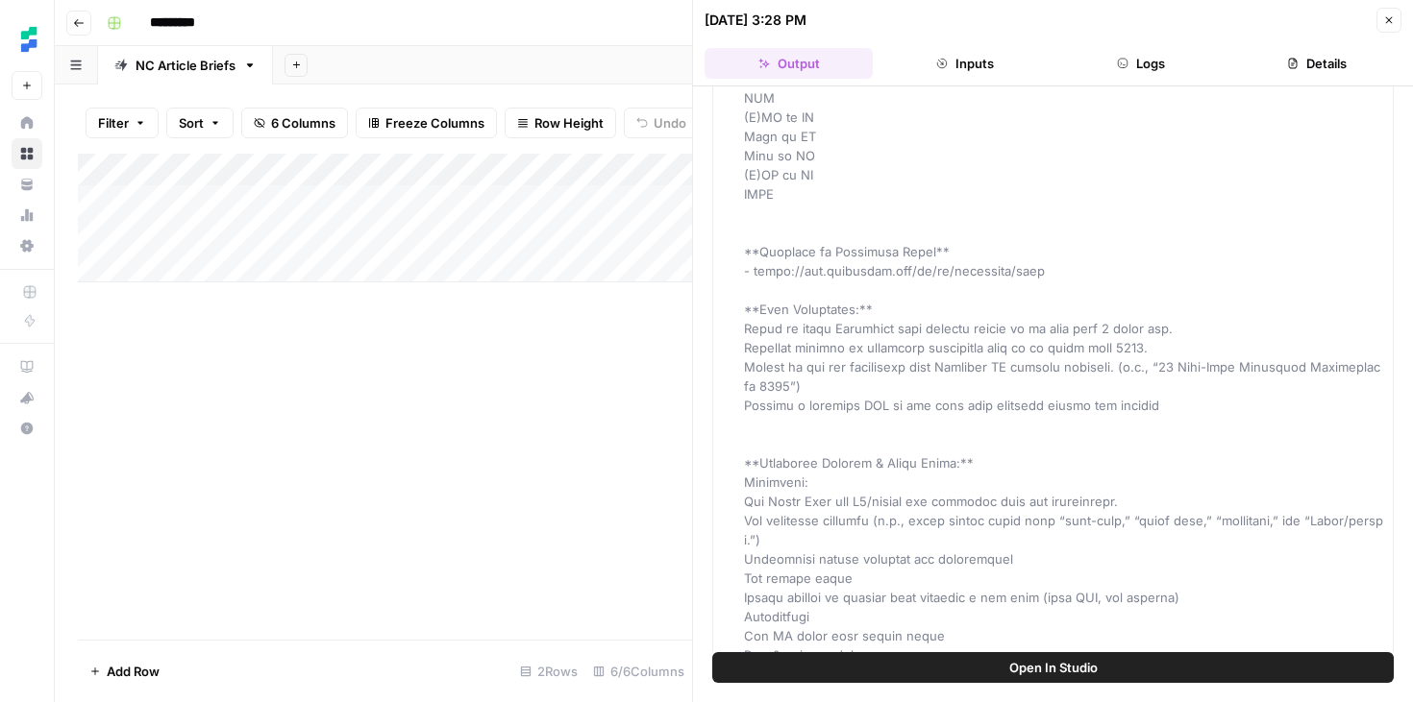
click at [1336, 46] on header "08/12/25 at 3:28 PM Close Output Inputs Logs Details" at bounding box center [1053, 43] width 720 height 86
click at [507, 385] on div "Add Column" at bounding box center [385, 397] width 614 height 486
click at [1396, 25] on button "Close" at bounding box center [1388, 20] width 25 height 25
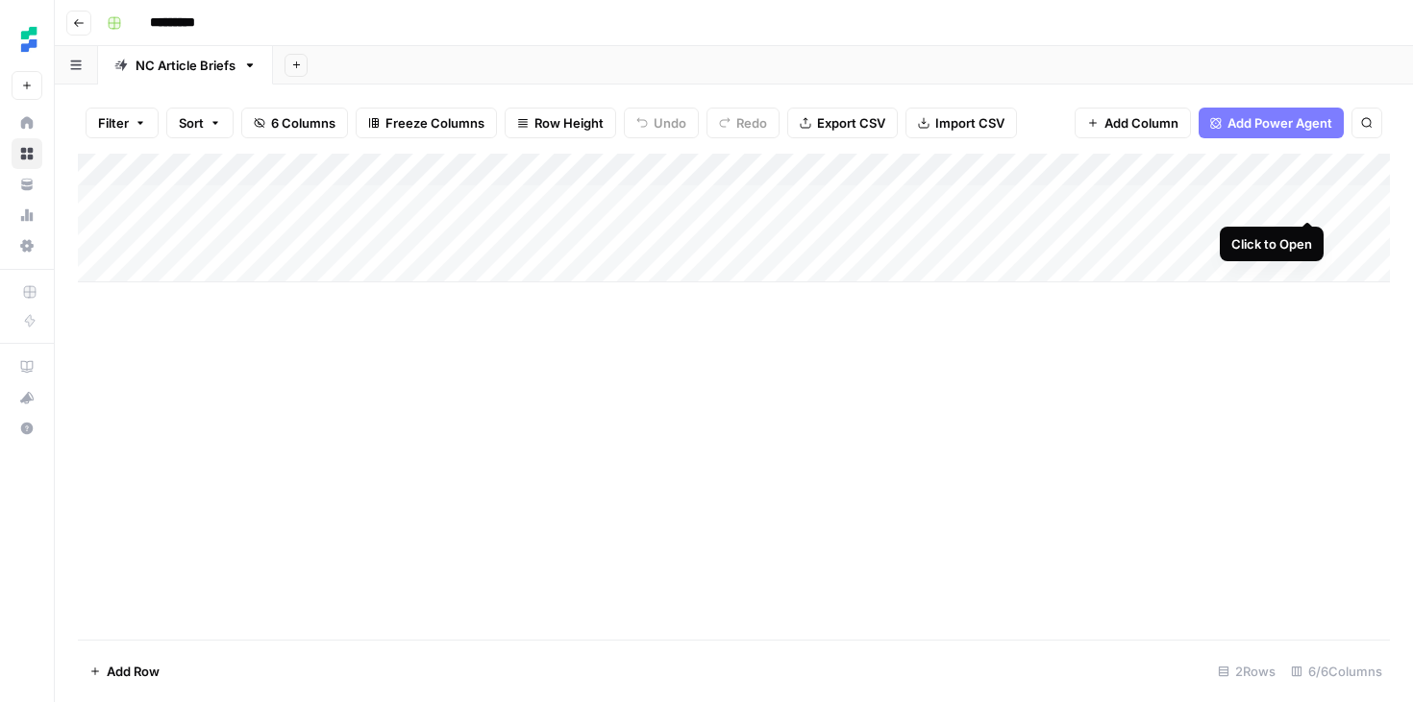
click at [1306, 200] on div "Add Column" at bounding box center [734, 218] width 1312 height 129
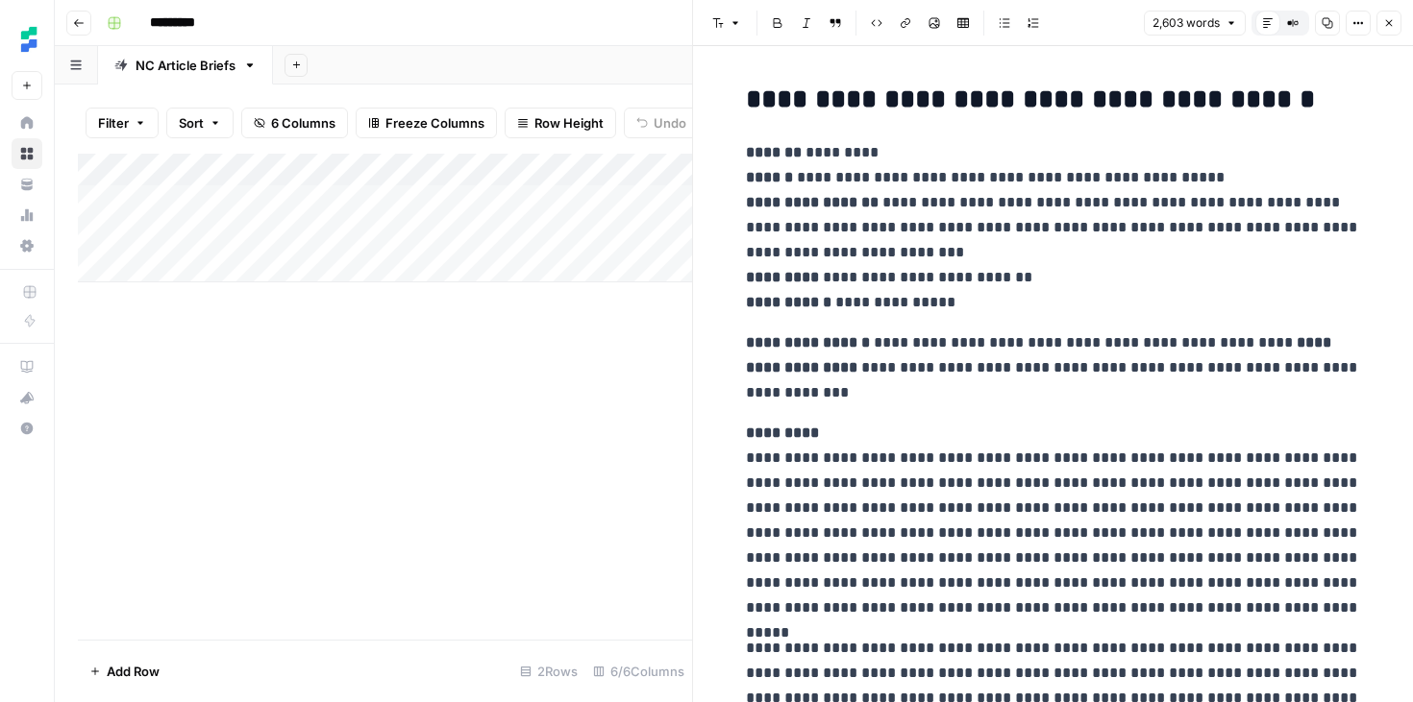
click at [1390, 22] on icon "button" at bounding box center [1389, 23] width 12 height 12
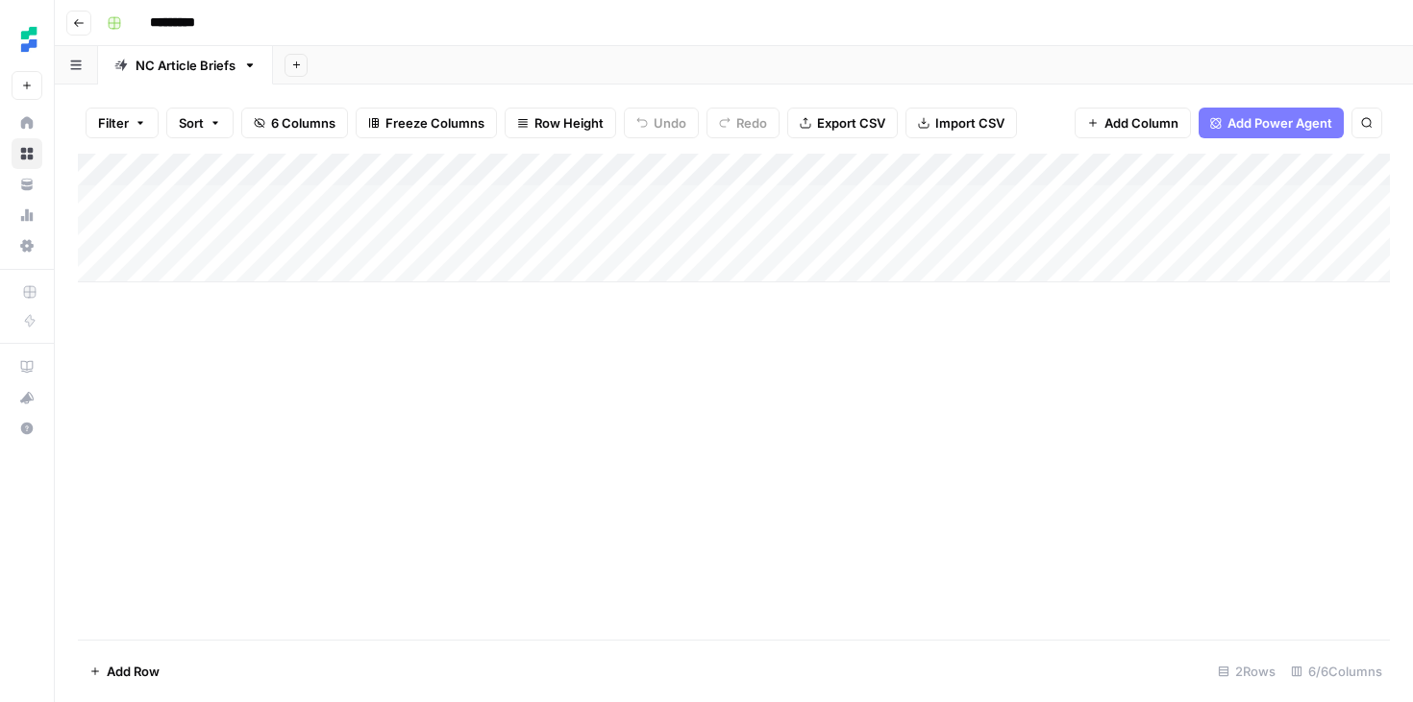
click at [1113, 177] on div "Add Column" at bounding box center [734, 218] width 1312 height 129
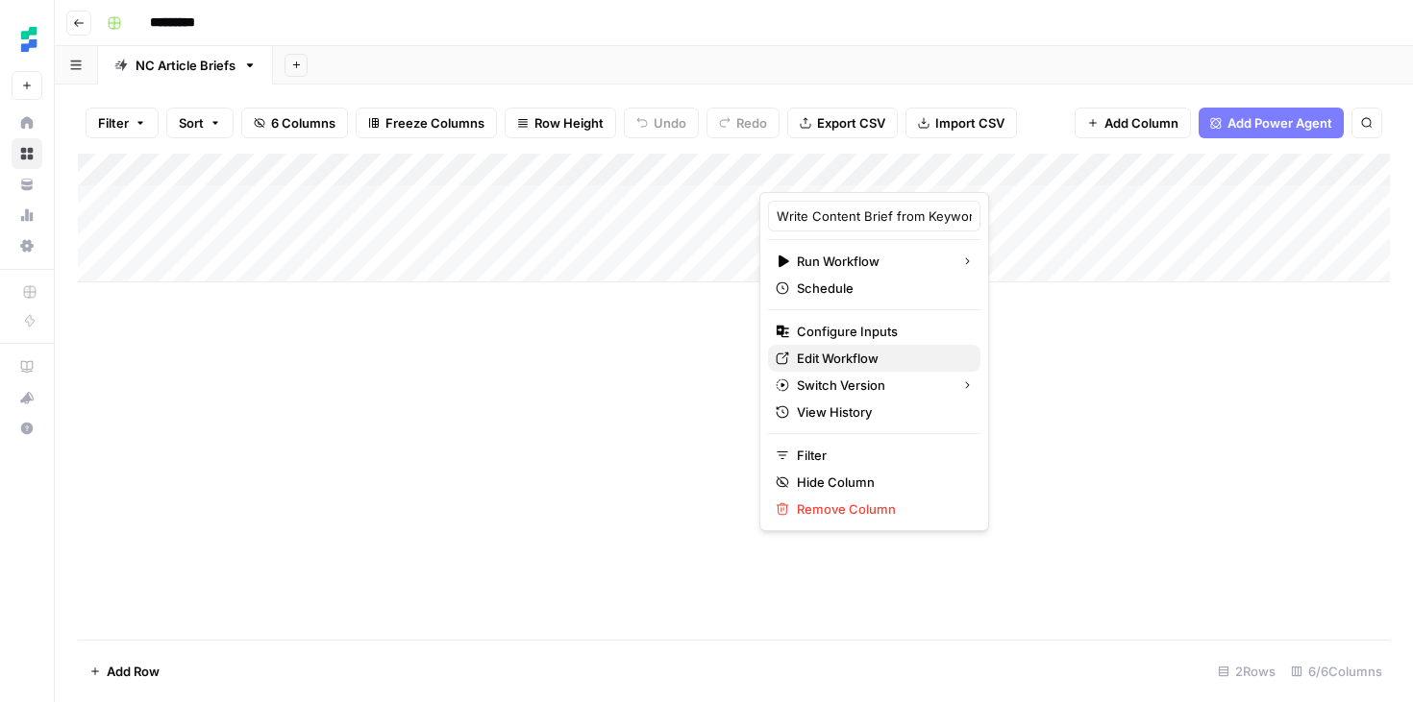
click at [867, 356] on span "Edit Workflow" at bounding box center [881, 358] width 168 height 19
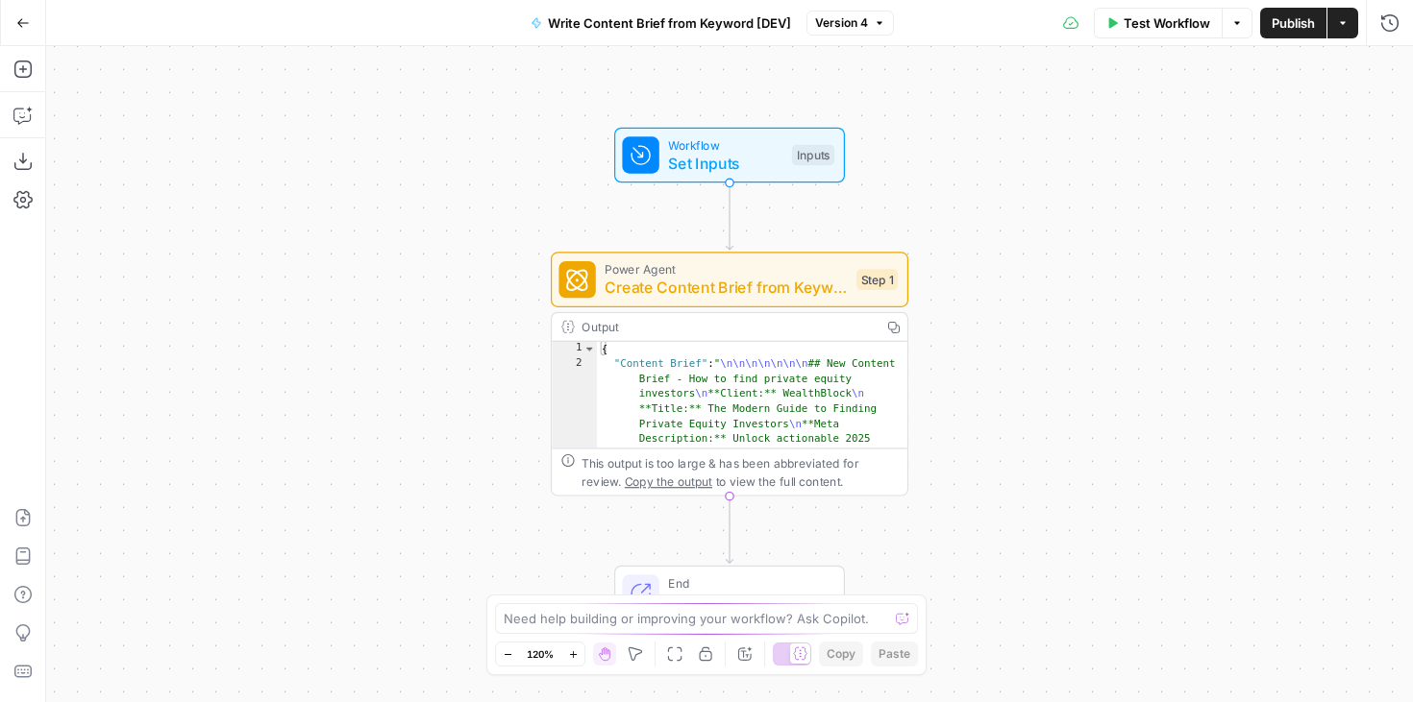
click at [747, 293] on span "Create Content Brief from Keyword - Fork" at bounding box center [725, 288] width 242 height 23
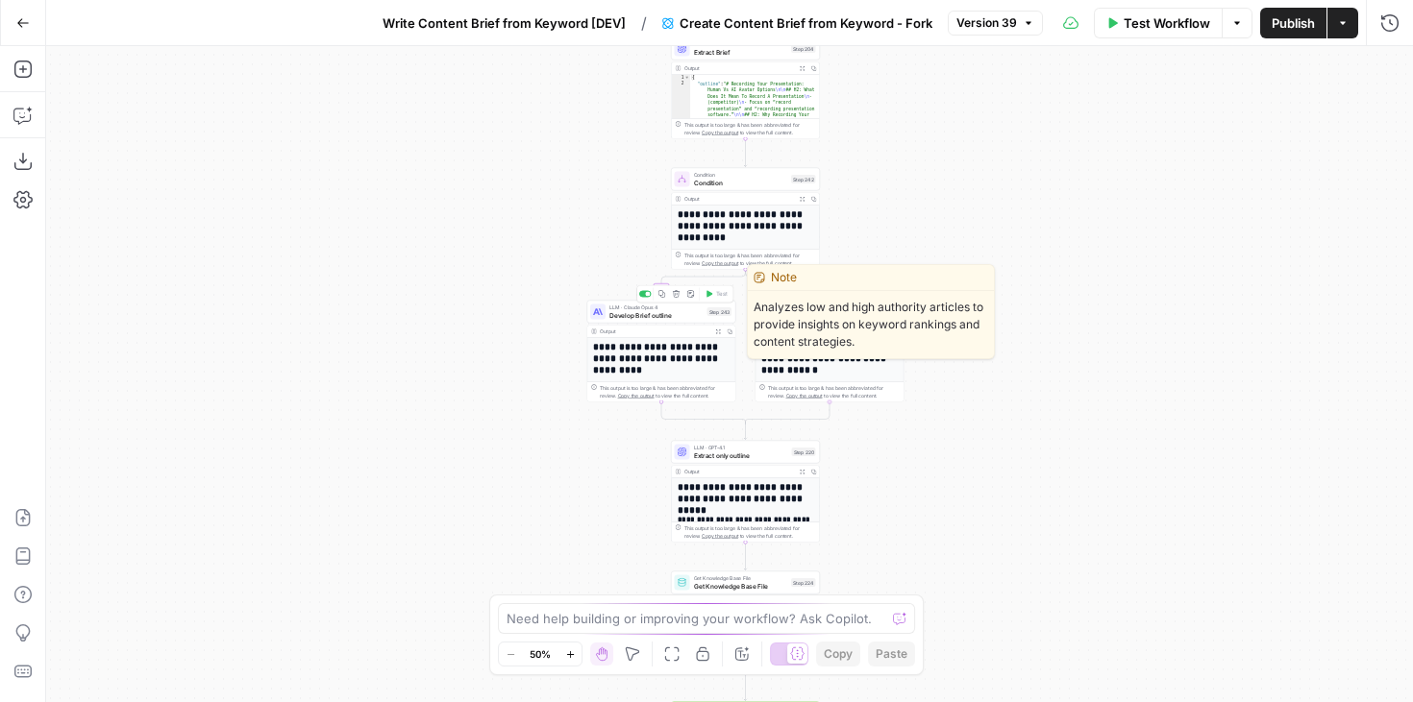
click at [682, 316] on span "Develop Brief outline" at bounding box center [656, 315] width 94 height 10
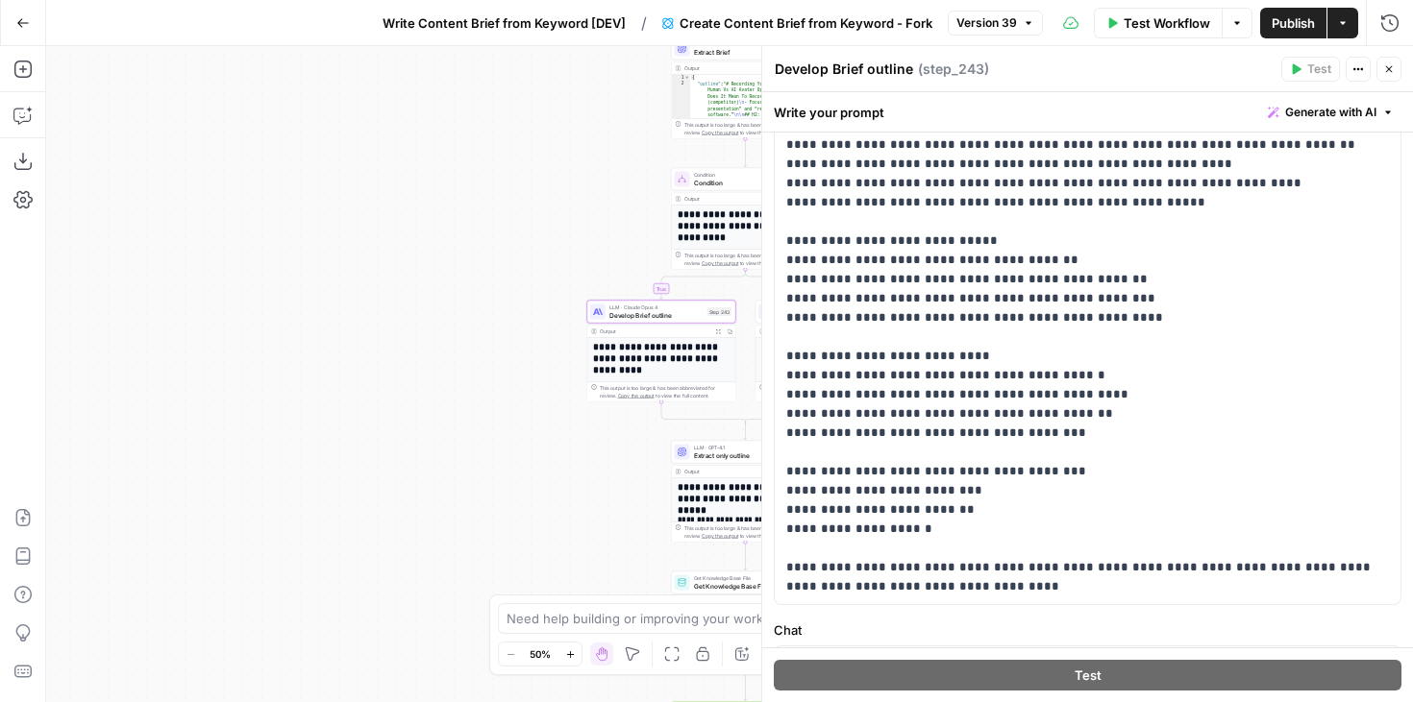
scroll to position [360, 0]
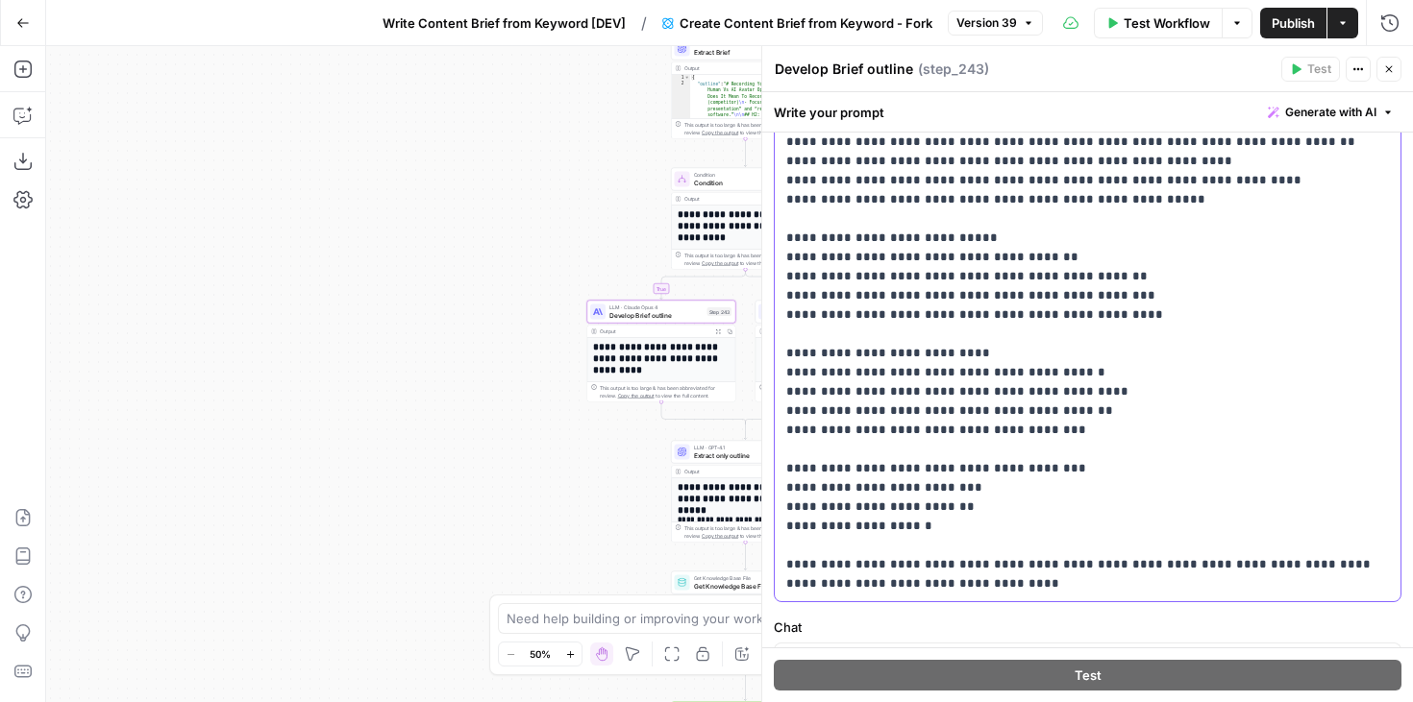
click at [1041, 594] on div "**********" at bounding box center [1088, 267] width 626 height 669
click at [1307, 26] on span "Publish" at bounding box center [1292, 22] width 43 height 19
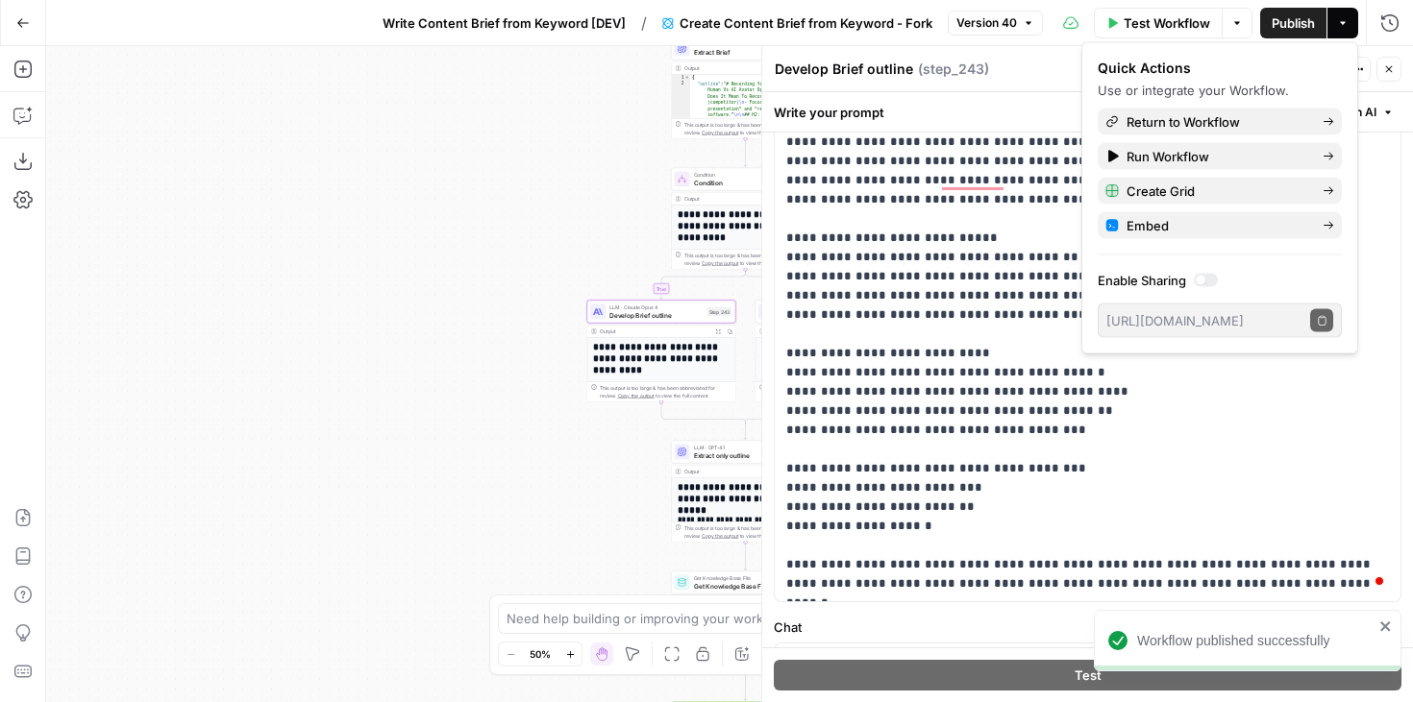
click at [514, 335] on div "true false Workflow Set Inputs Inputs Google Search Perform Google Search Step …" at bounding box center [729, 374] width 1366 height 656
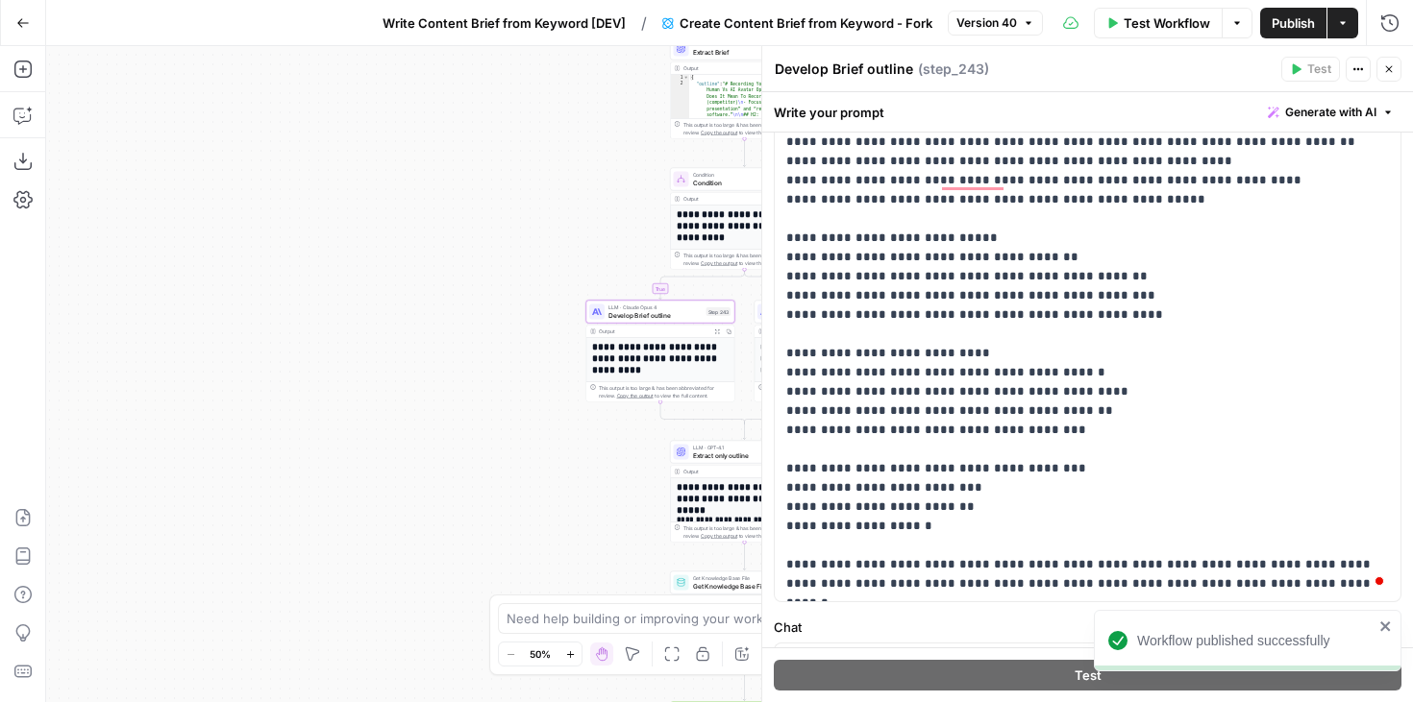
click at [1390, 70] on icon "button" at bounding box center [1389, 69] width 7 height 7
